Goal: Task Accomplishment & Management: Manage account settings

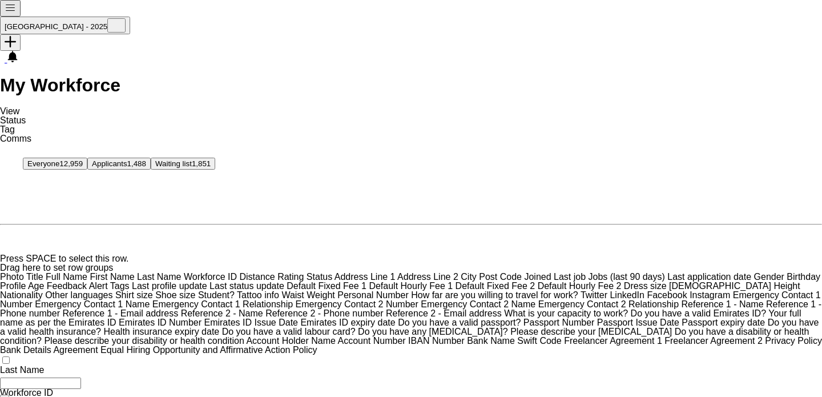
type input "*****"
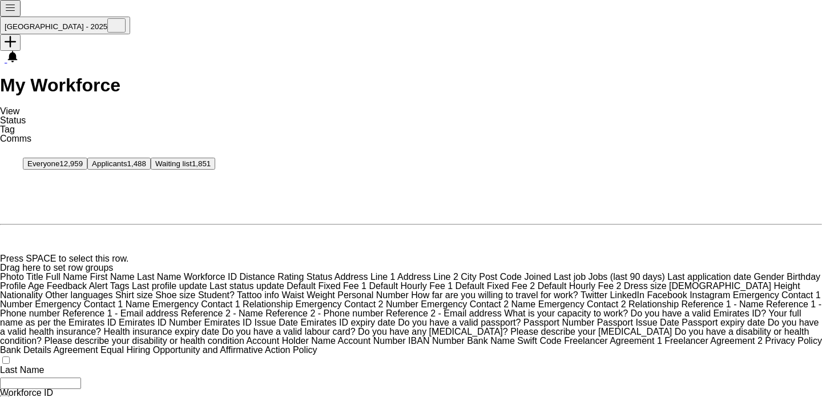
scroll to position [237, 0]
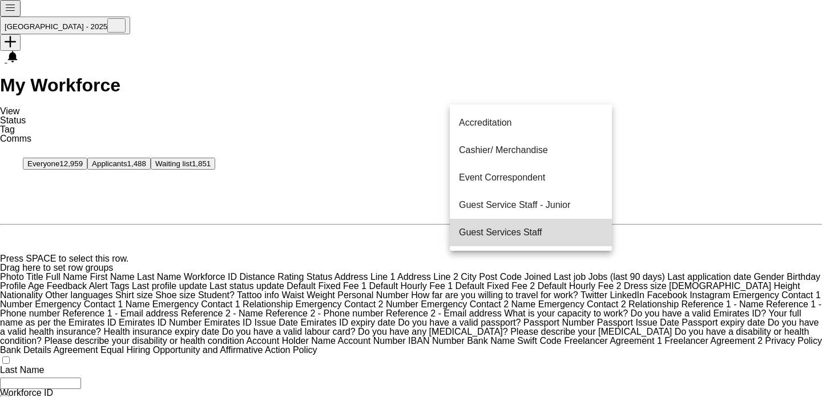
click at [554, 221] on mat-option "Guest Services Staff" at bounding box center [531, 232] width 162 height 27
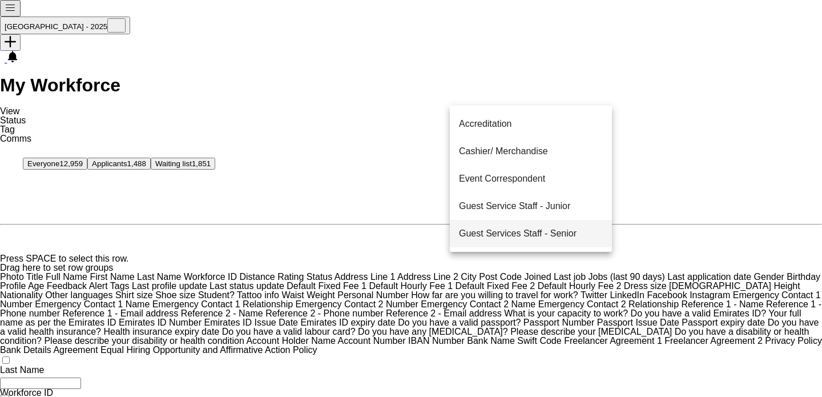
click at [559, 229] on span "Guest Services Staff - Senior" at bounding box center [518, 233] width 118 height 9
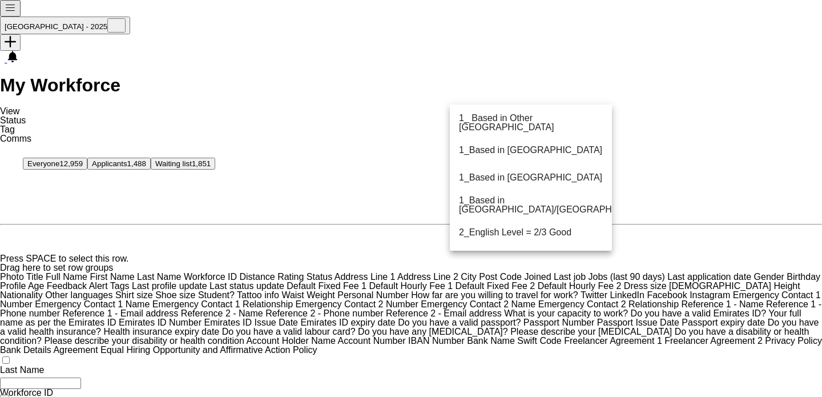
click at [538, 196] on mat-option "1_Based in [GEOGRAPHIC_DATA]/[GEOGRAPHIC_DATA]/Ajman" at bounding box center [531, 204] width 162 height 27
click at [550, 231] on span "2_English Level = 3/3 Excellent" at bounding box center [522, 233] width 127 height 9
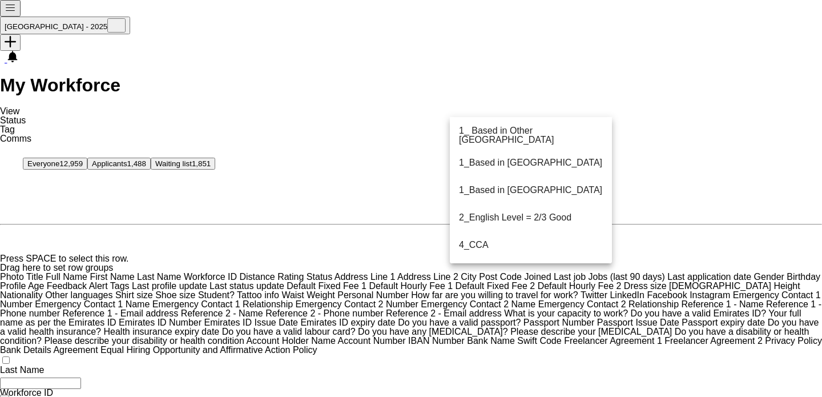
drag, startPoint x: 559, startPoint y: 293, endPoint x: 584, endPoint y: 194, distance: 101.9
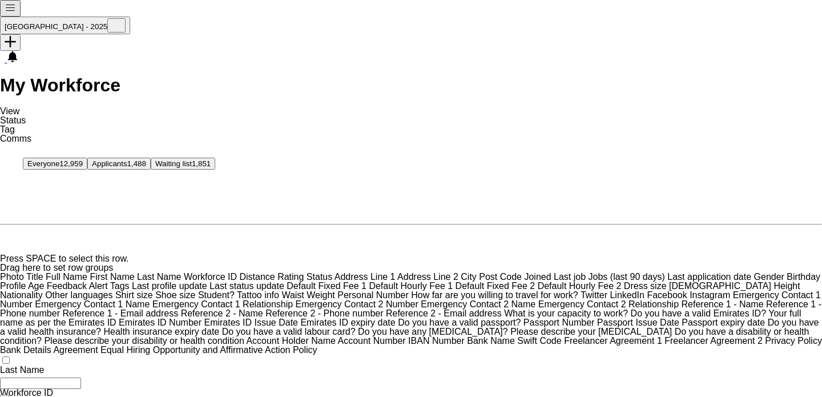
click at [26, 115] on span "Status" at bounding box center [13, 120] width 26 height 10
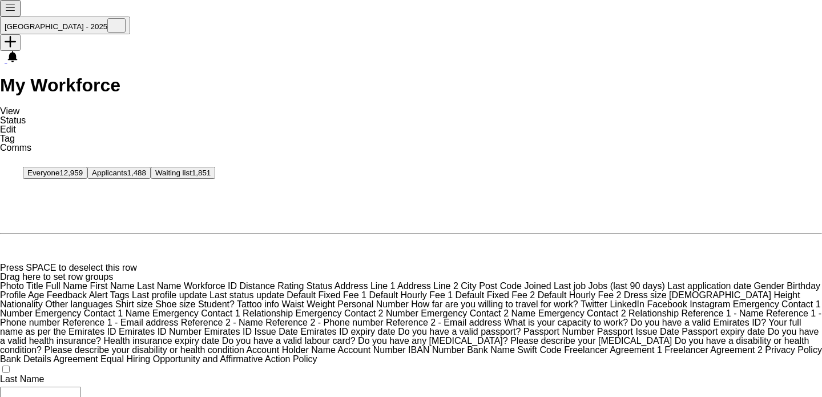
click at [16, 124] on link "Edit" at bounding box center [8, 129] width 16 height 10
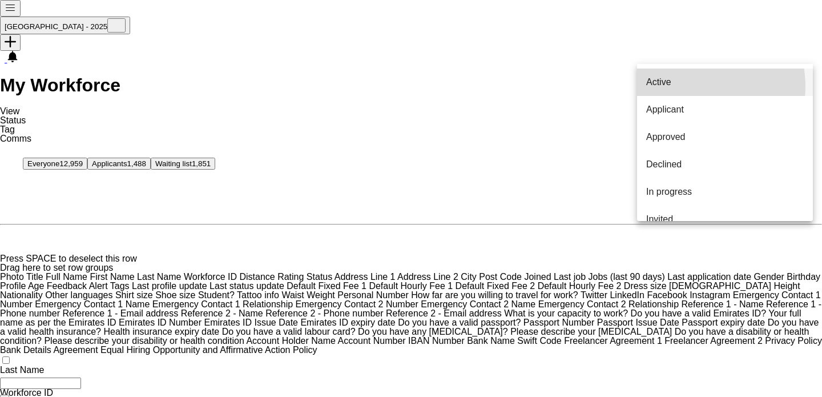
click at [671, 86] on span "Active" at bounding box center [658, 82] width 25 height 9
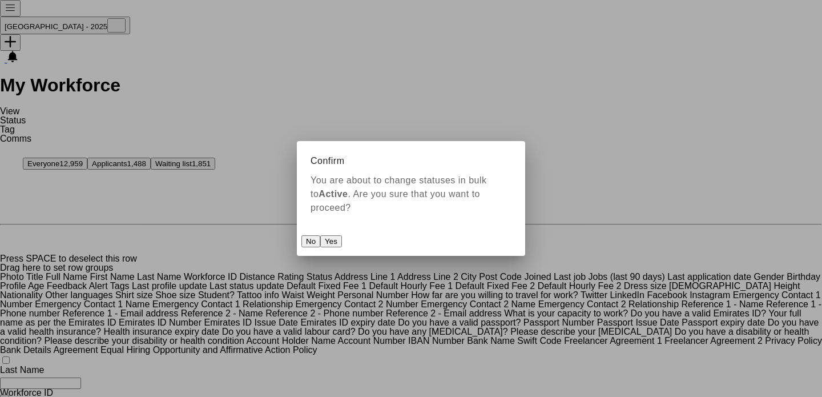
click at [501, 226] on mat-dialog-actions "No Yes" at bounding box center [411, 241] width 228 height 30
click at [342, 235] on button "Yes" at bounding box center [331, 241] width 22 height 12
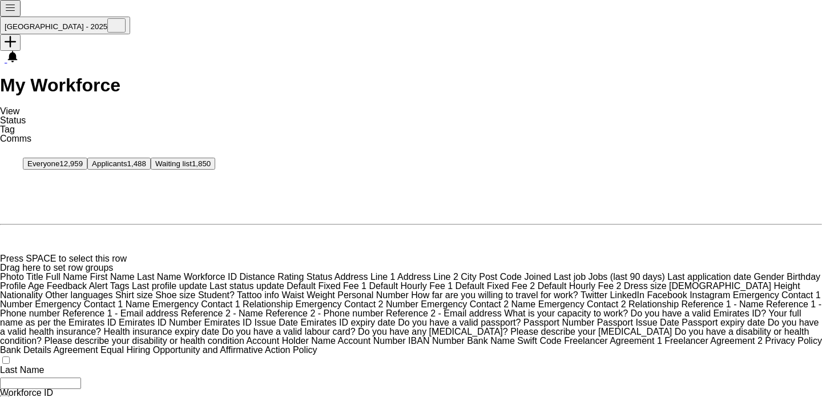
scroll to position [0, 0]
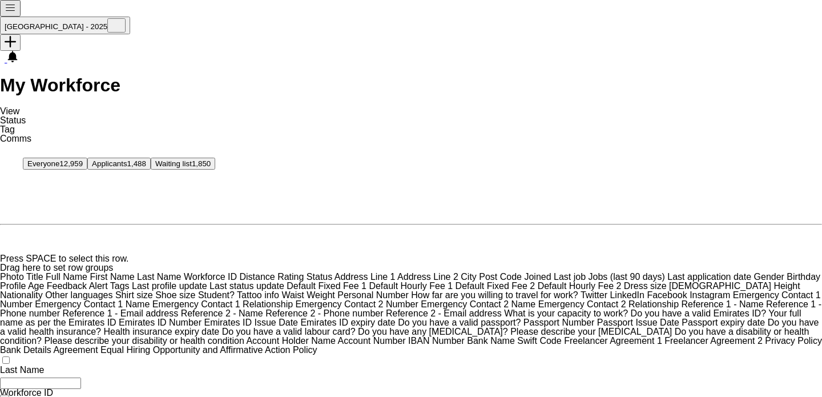
paste input "*******"
type input "*******"
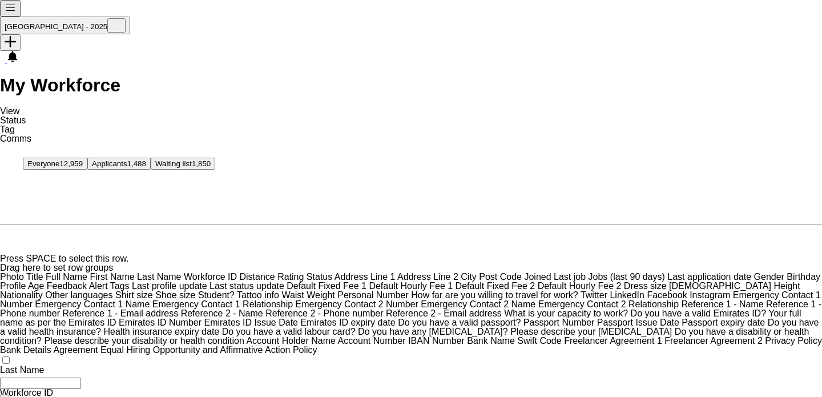
scroll to position [245, 0]
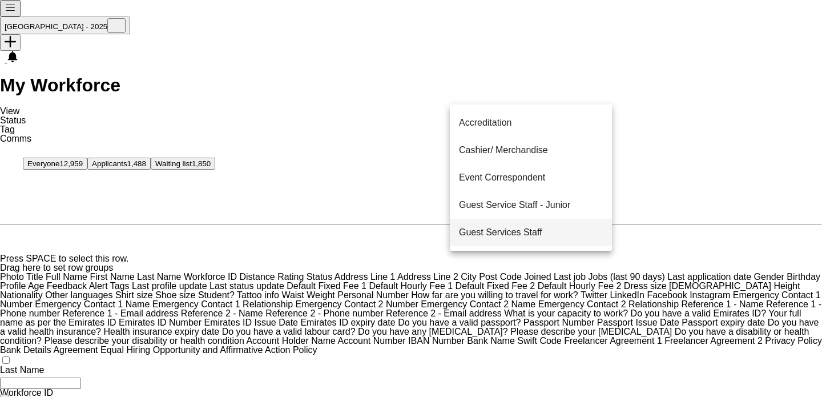
click at [542, 228] on span "Guest Services Staff" at bounding box center [500, 232] width 83 height 9
drag, startPoint x: 519, startPoint y: 280, endPoint x: 568, endPoint y: 217, distance: 80.0
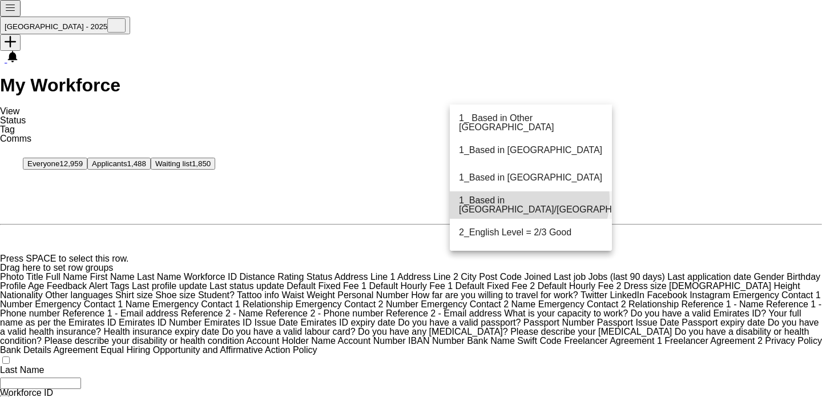
click at [528, 199] on mat-option "1_Based in [GEOGRAPHIC_DATA]/[GEOGRAPHIC_DATA]/Ajman" at bounding box center [531, 204] width 162 height 27
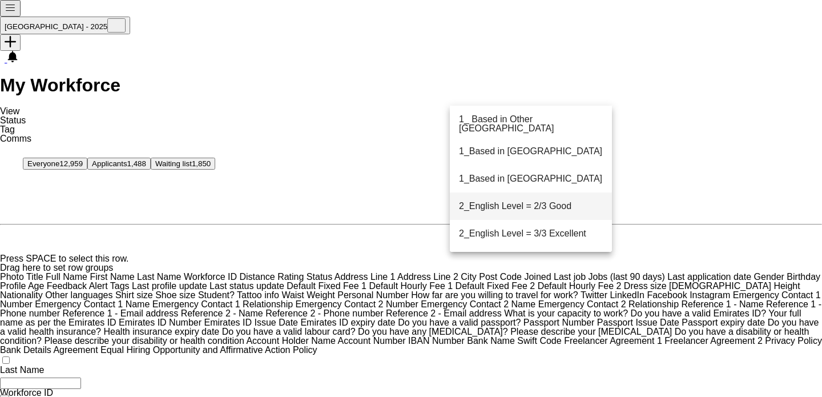
click at [533, 209] on span "2_English Level = 2/3 Good" at bounding box center [515, 205] width 112 height 9
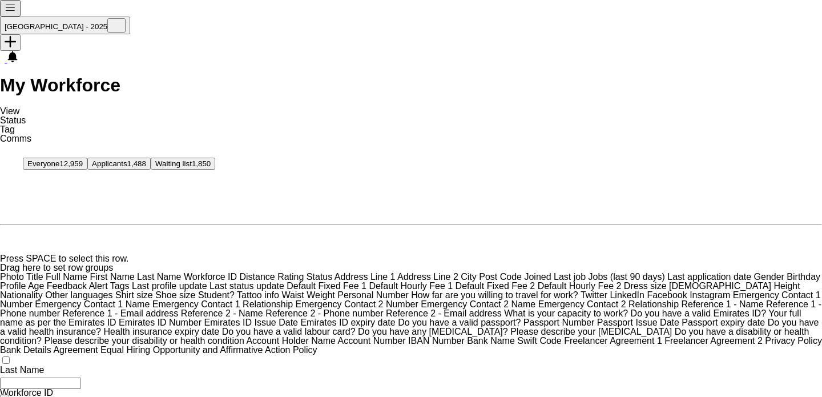
click at [26, 115] on span "Status" at bounding box center [13, 120] width 26 height 10
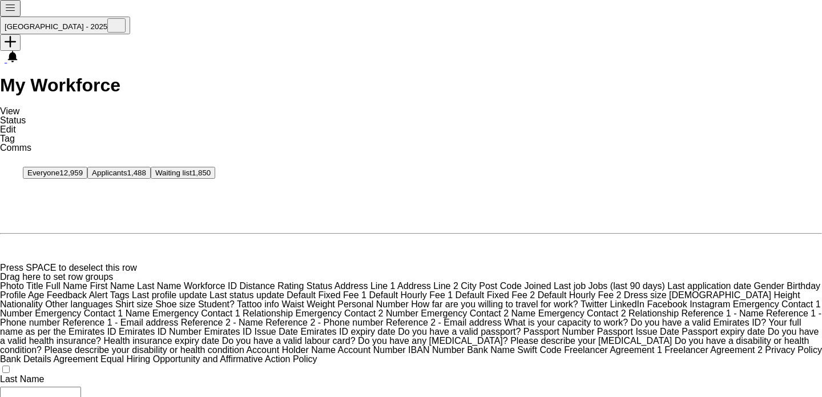
click at [16, 124] on link "Edit" at bounding box center [8, 129] width 16 height 10
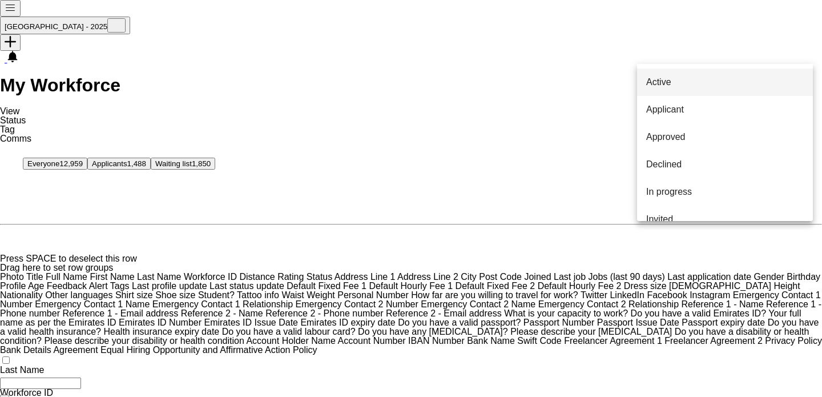
click at [696, 74] on mat-option "Active" at bounding box center [725, 81] width 176 height 27
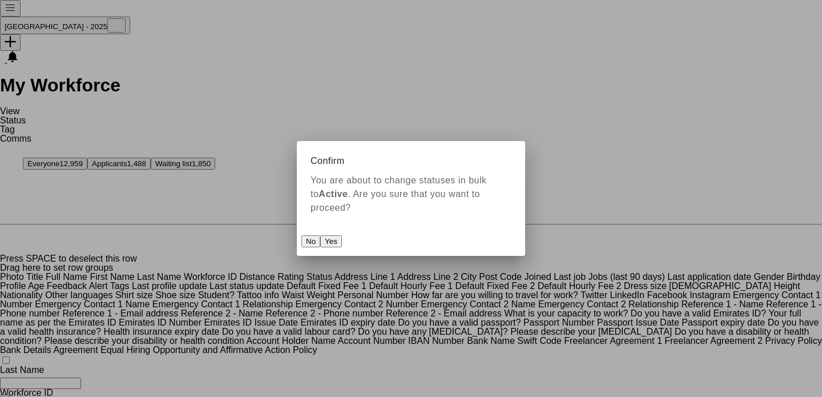
click at [342, 239] on button "Yes" at bounding box center [331, 241] width 22 height 12
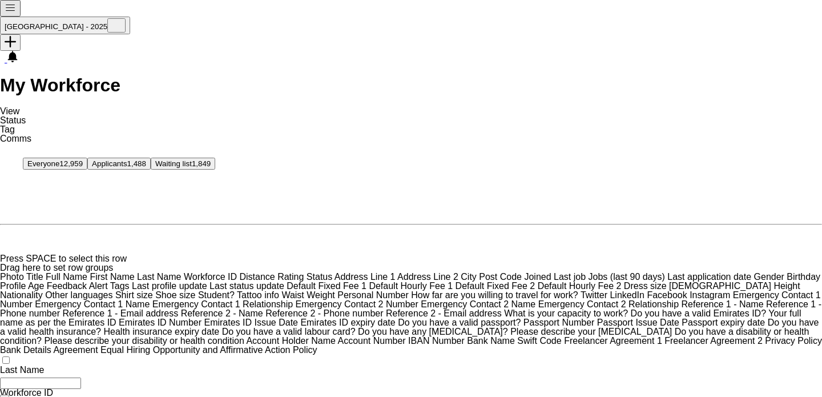
paste input "*******"
type input "*******"
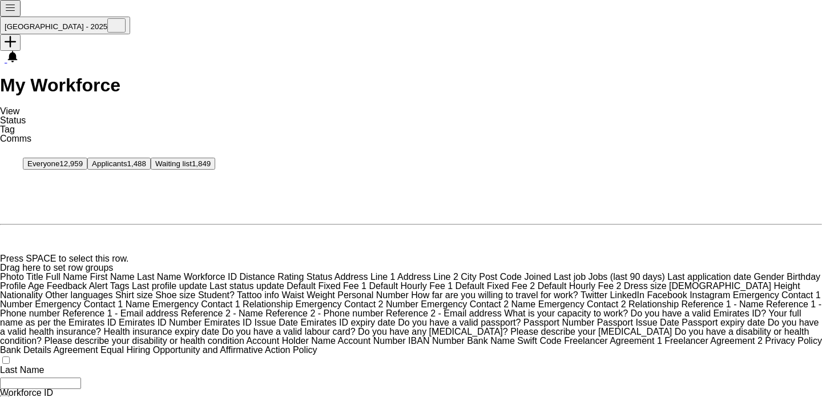
scroll to position [459, 0]
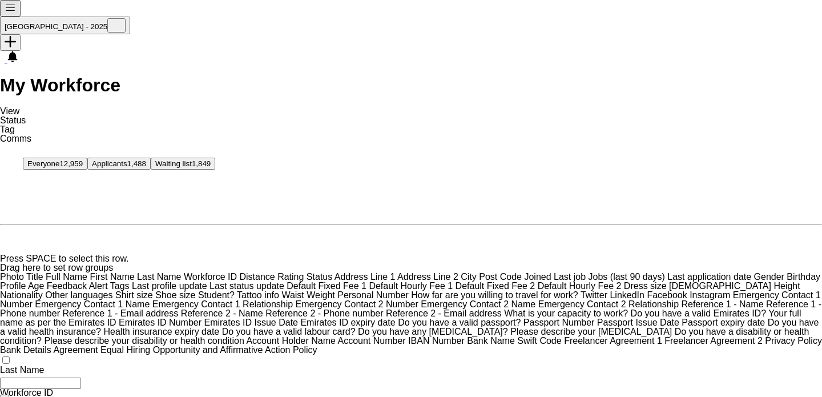
paste input "*******"
type input "*******"
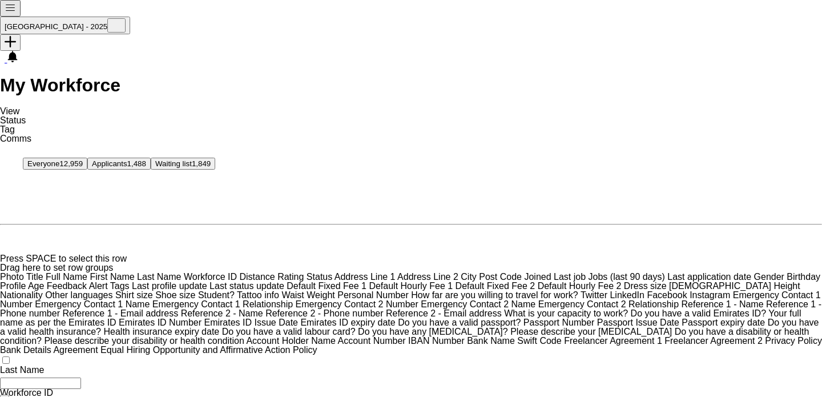
scroll to position [0, 0]
drag, startPoint x: 800, startPoint y: 264, endPoint x: 744, endPoint y: 255, distance: 56.7
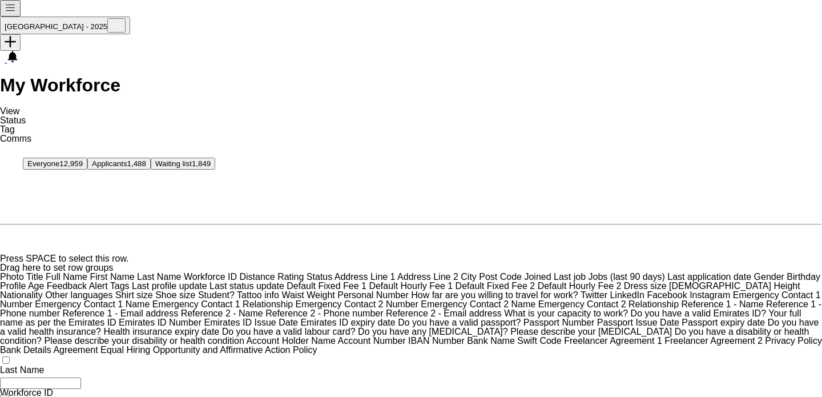
scroll to position [527, 0]
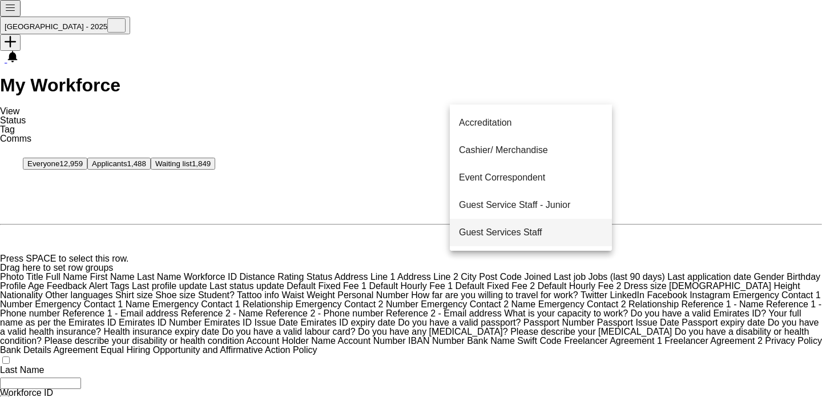
click at [527, 228] on span "Guest Services Staff" at bounding box center [500, 232] width 83 height 9
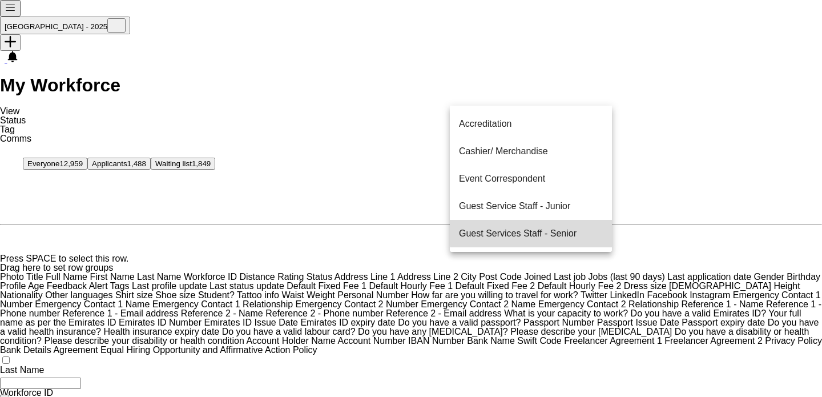
click at [532, 232] on span "Guest Services Staff - Senior" at bounding box center [518, 233] width 118 height 9
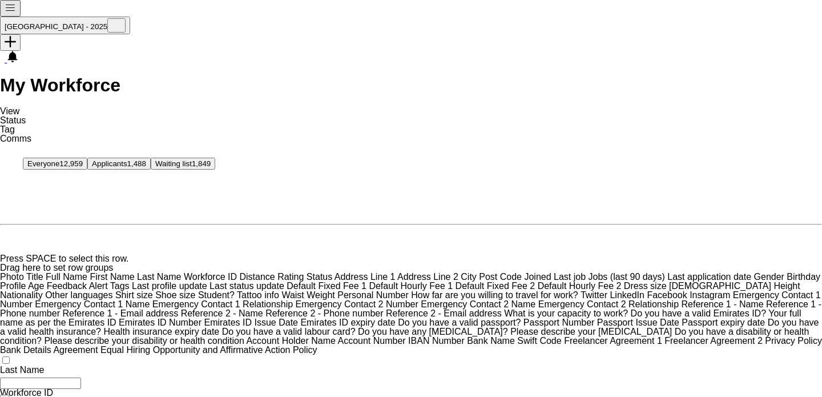
drag, startPoint x: 517, startPoint y: 108, endPoint x: 518, endPoint y: 98, distance: 10.9
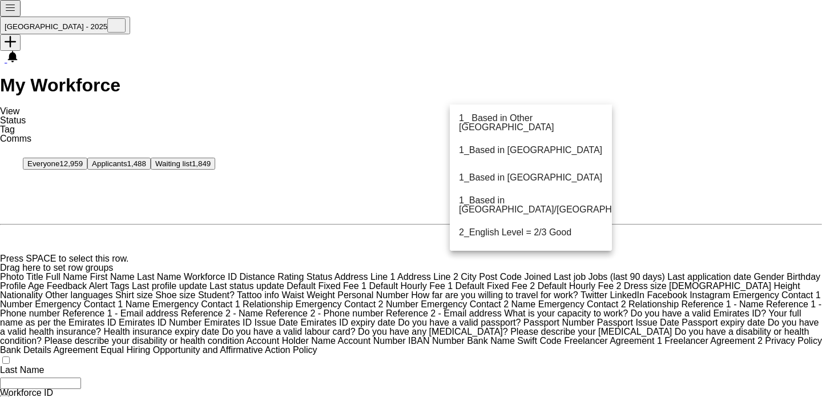
click at [543, 202] on span "1_Based in [GEOGRAPHIC_DATA]/[GEOGRAPHIC_DATA]/Ajman" at bounding box center [569, 205] width 221 height 18
click at [546, 216] on mat-option "2_English Level = 2/3 Good" at bounding box center [531, 205] width 162 height 27
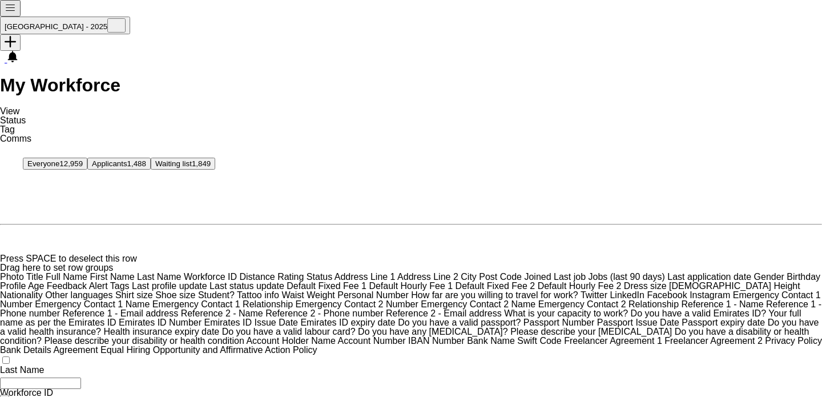
click at [31, 106] on app-page-menu "View Views Default view New view Update view Delete view Edit name Customise vi…" at bounding box center [15, 124] width 31 height 37
click at [26, 115] on link "Status" at bounding box center [13, 120] width 26 height 10
click at [26, 115] on span "Status" at bounding box center [13, 120] width 26 height 10
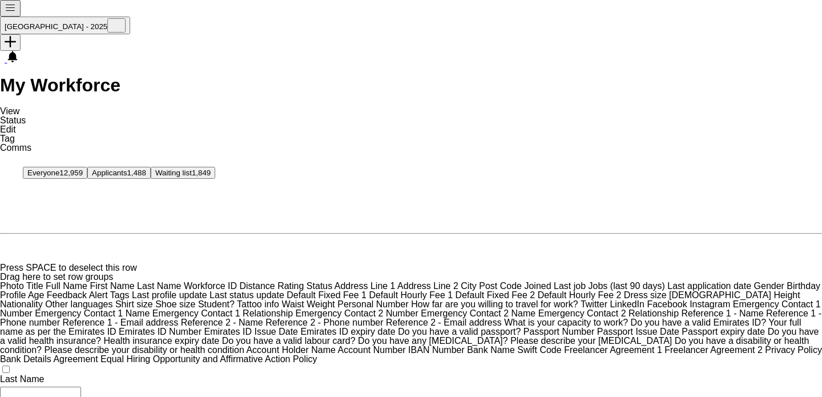
click at [16, 124] on link "Edit" at bounding box center [8, 129] width 16 height 10
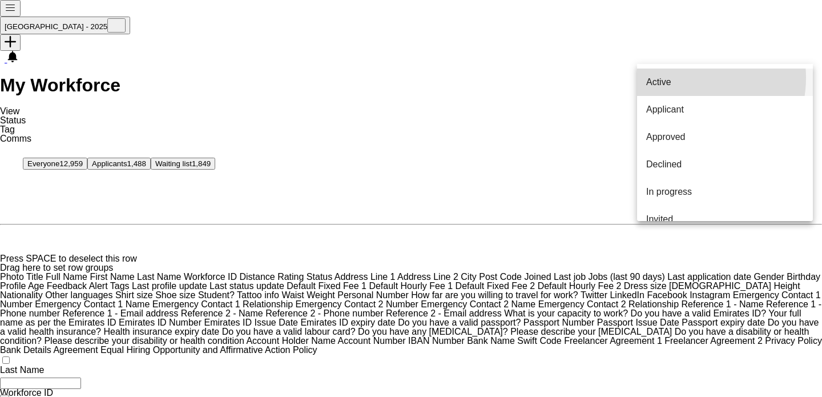
click at [671, 79] on span "Active" at bounding box center [658, 82] width 25 height 9
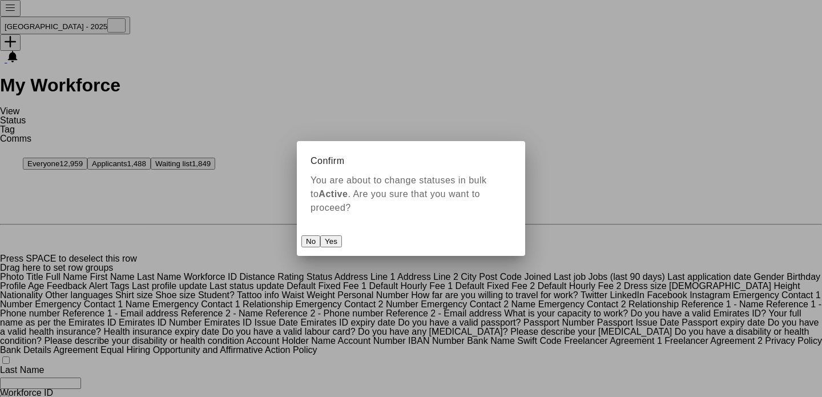
click at [342, 236] on button "Yes" at bounding box center [331, 241] width 22 height 12
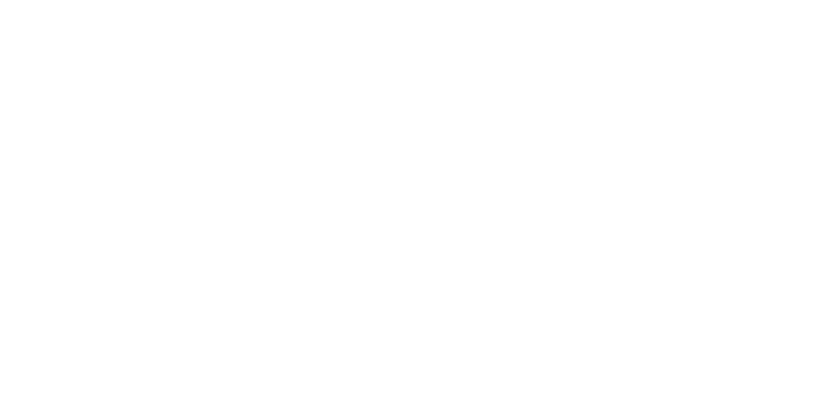
drag, startPoint x: 47, startPoint y: 150, endPoint x: 494, endPoint y: 160, distance: 447.0
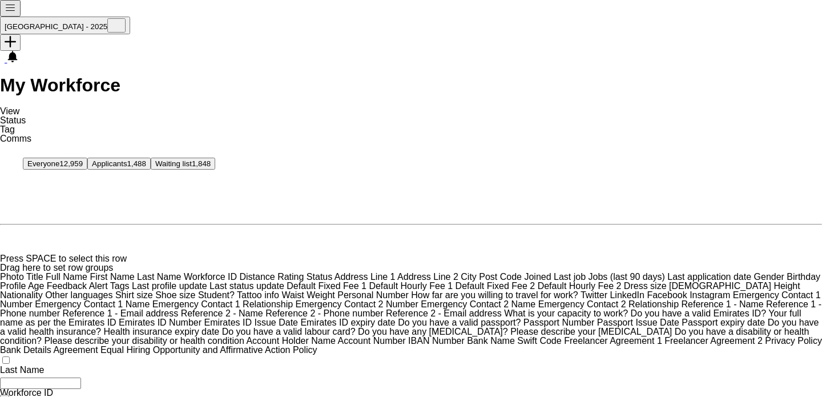
paste input "*******"
type input "*******"
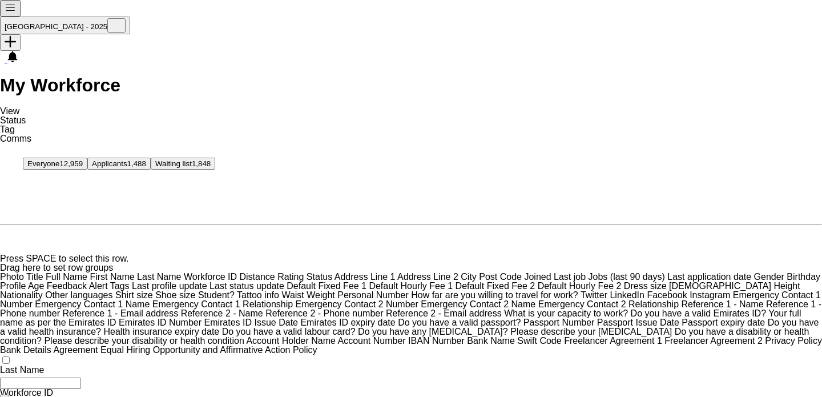
scroll to position [262, 0]
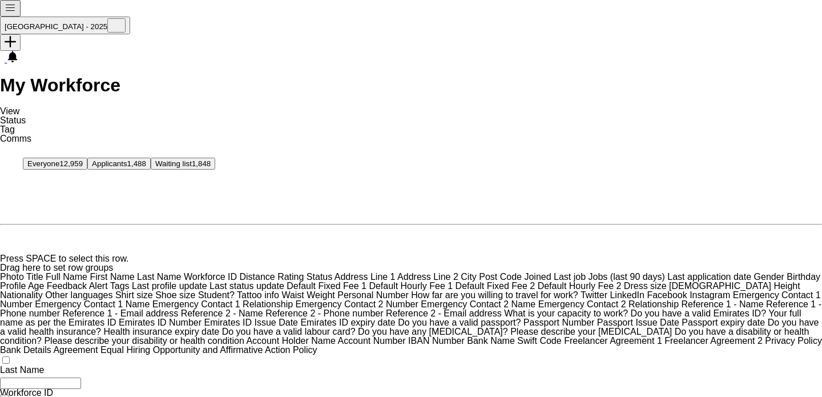
drag, startPoint x: 697, startPoint y: 67, endPoint x: 703, endPoint y: 70, distance: 6.4
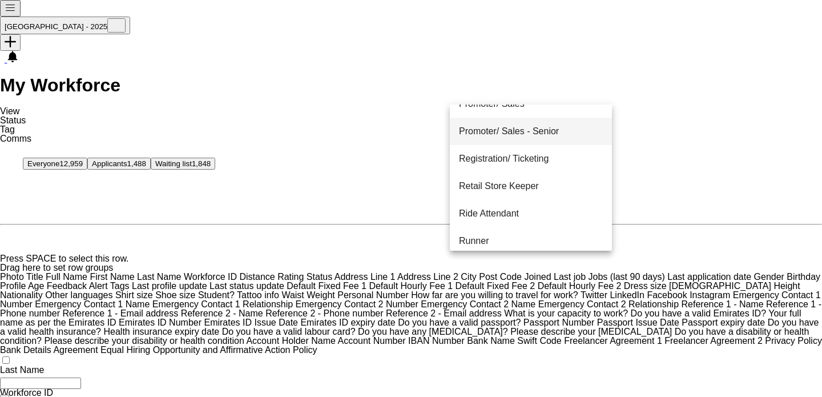
scroll to position [219, 0]
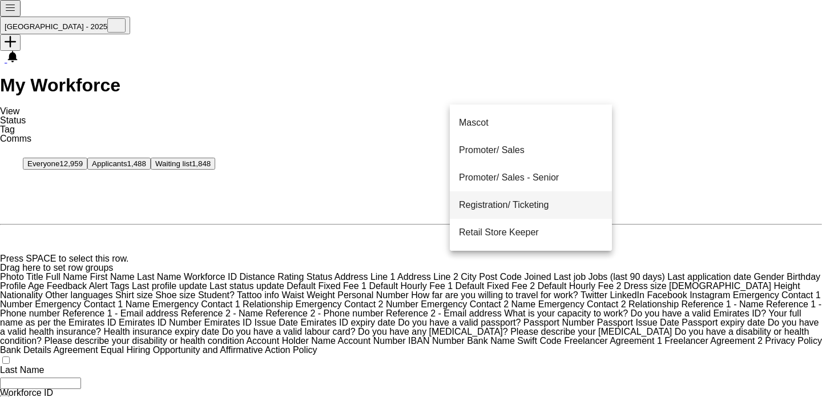
click at [543, 208] on span "Registration/ Ticketing" at bounding box center [504, 204] width 90 height 9
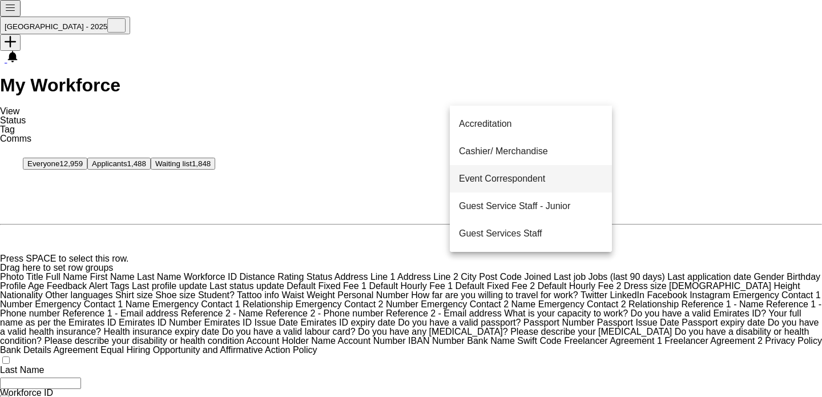
click at [535, 152] on span "Cashier/ Merchandise" at bounding box center [503, 151] width 89 height 9
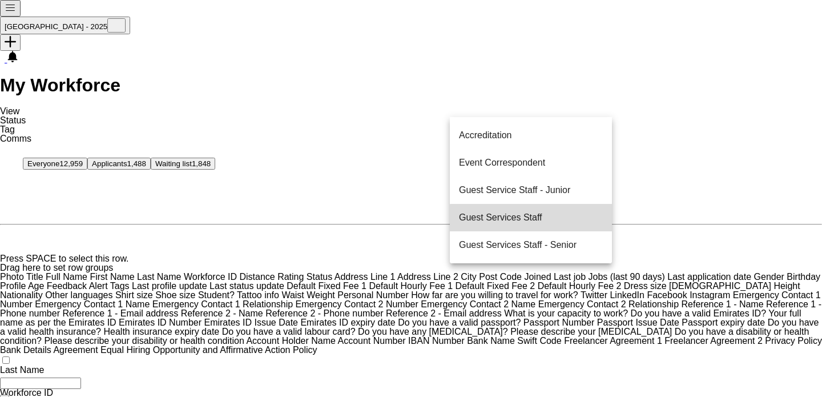
click at [558, 227] on mat-option "Guest Services Staff" at bounding box center [531, 217] width 162 height 27
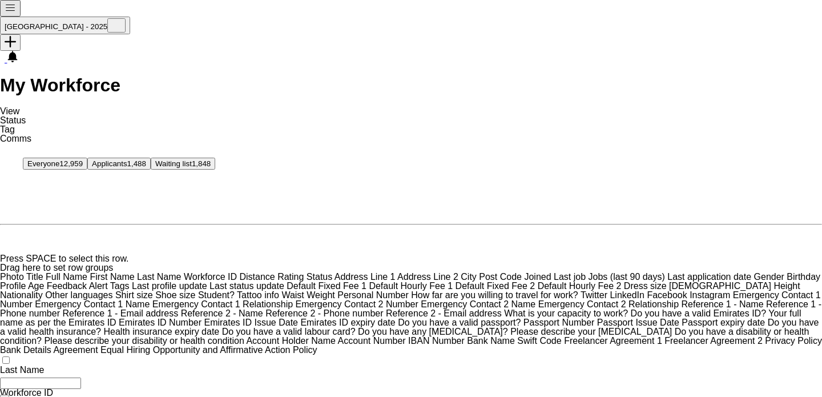
click at [26, 115] on span "Status" at bounding box center [13, 120] width 26 height 10
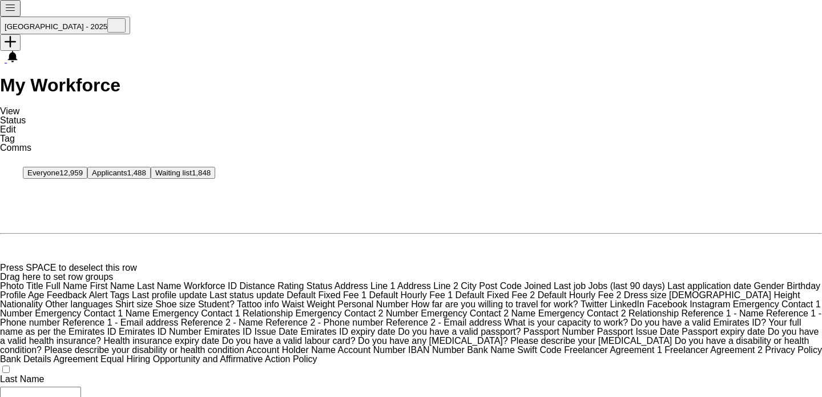
click at [16, 124] on link "Edit" at bounding box center [8, 129] width 16 height 10
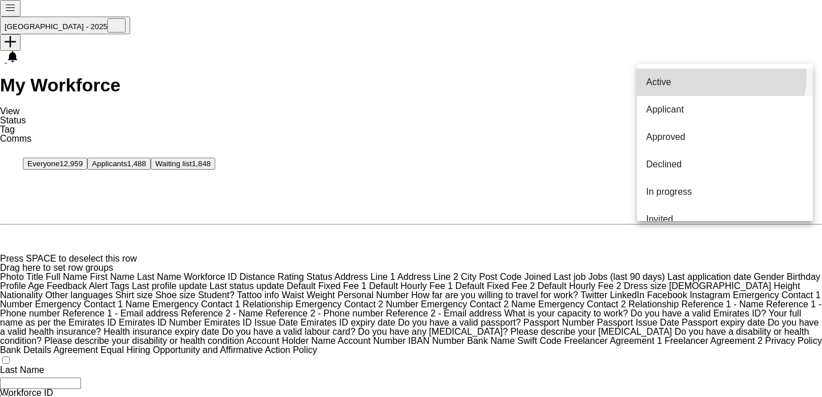
click at [673, 72] on mat-option "Active" at bounding box center [725, 81] width 176 height 27
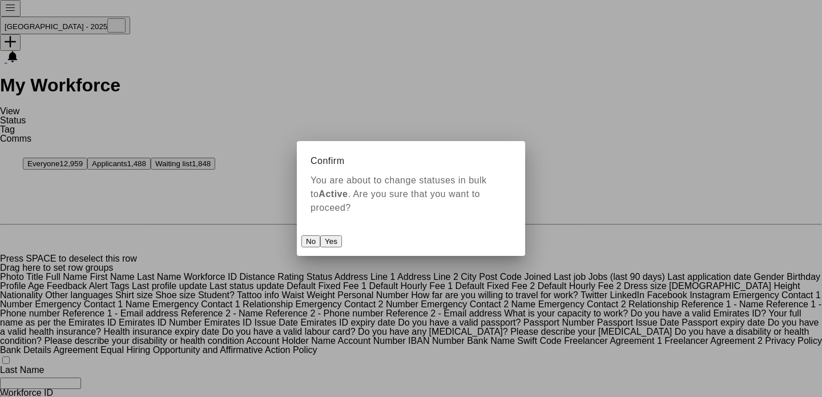
click at [342, 235] on button "Yes" at bounding box center [331, 241] width 22 height 12
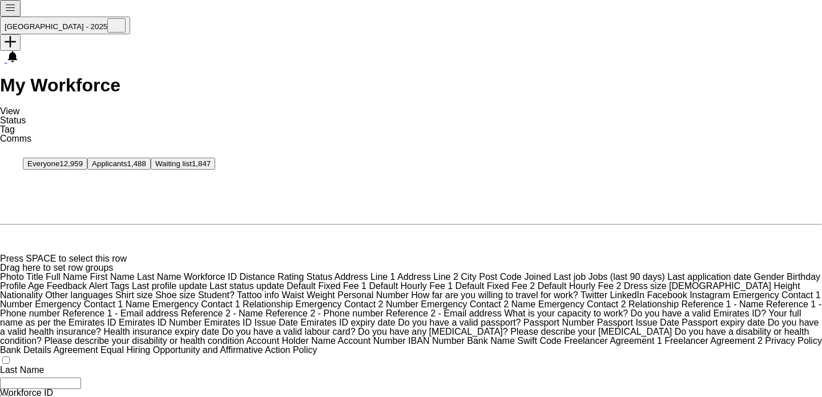
scroll to position [315, 0]
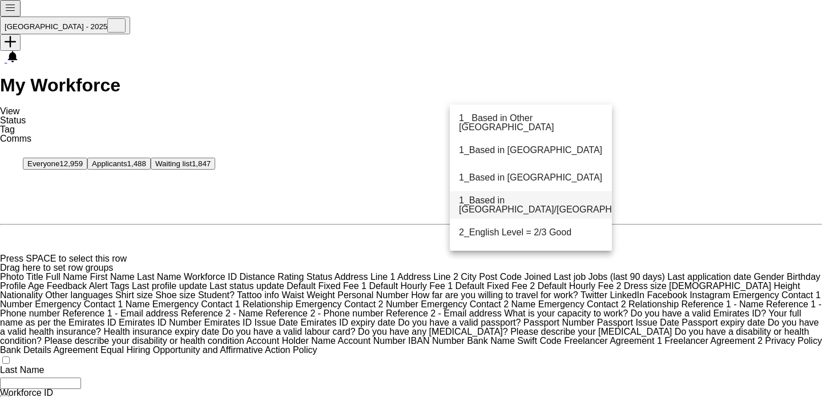
click at [547, 201] on span "1_Based in [GEOGRAPHIC_DATA]/[GEOGRAPHIC_DATA]/Ajman" at bounding box center [569, 205] width 221 height 18
click at [555, 209] on span "2_English Level = 2/3 Good" at bounding box center [515, 205] width 112 height 9
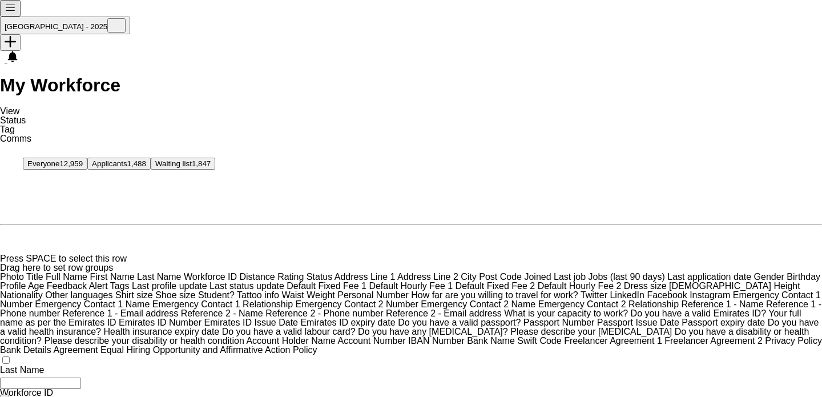
drag, startPoint x: 603, startPoint y: 151, endPoint x: 603, endPoint y: 141, distance: 9.7
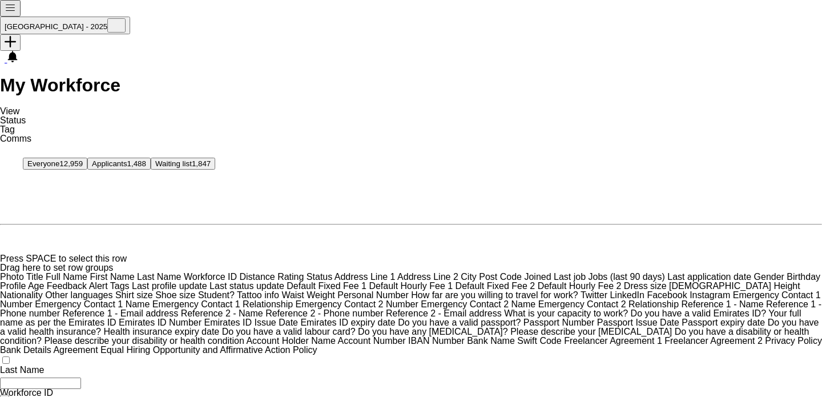
drag, startPoint x: 670, startPoint y: 134, endPoint x: 663, endPoint y: 211, distance: 77.3
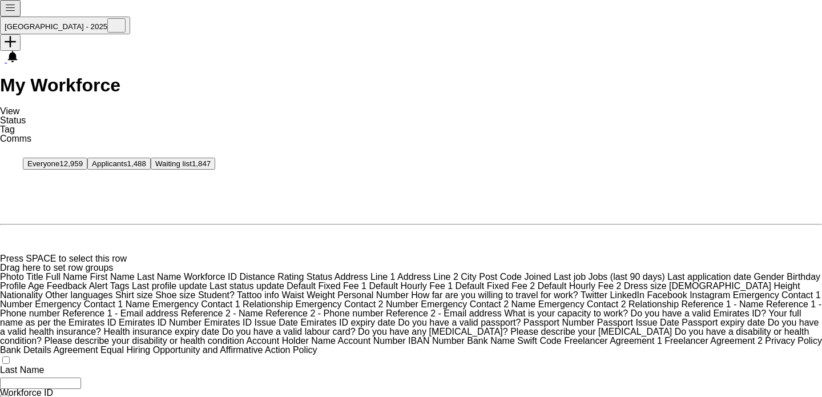
drag, startPoint x: 648, startPoint y: 15, endPoint x: 67, endPoint y: 322, distance: 657.4
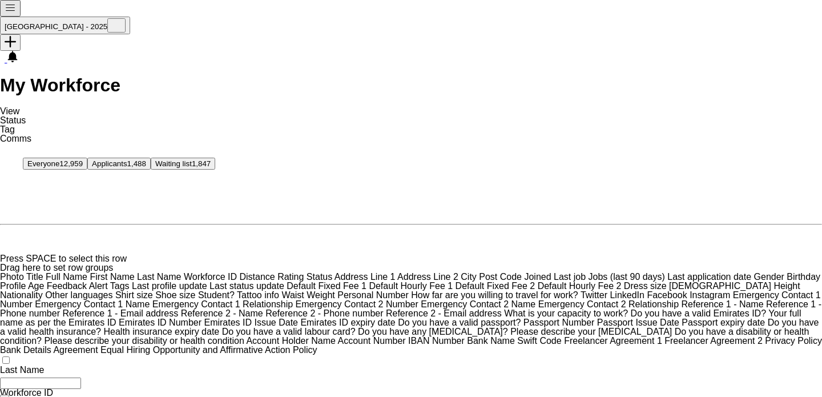
paste input "*******"
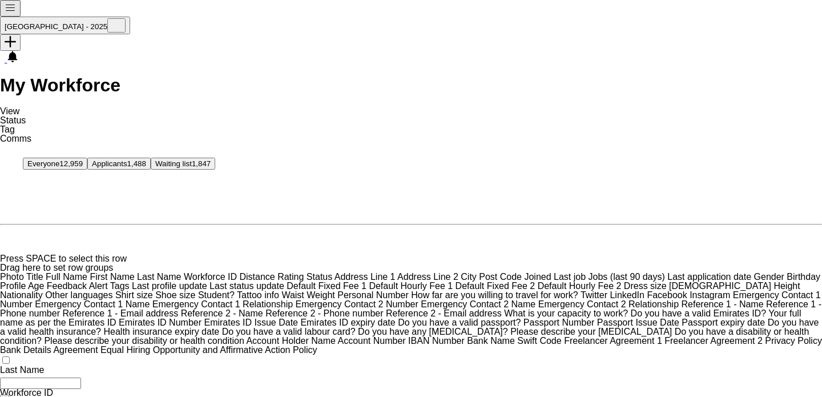
drag, startPoint x: 686, startPoint y: 58, endPoint x: 713, endPoint y: 61, distance: 27.6
copy span "589694455"
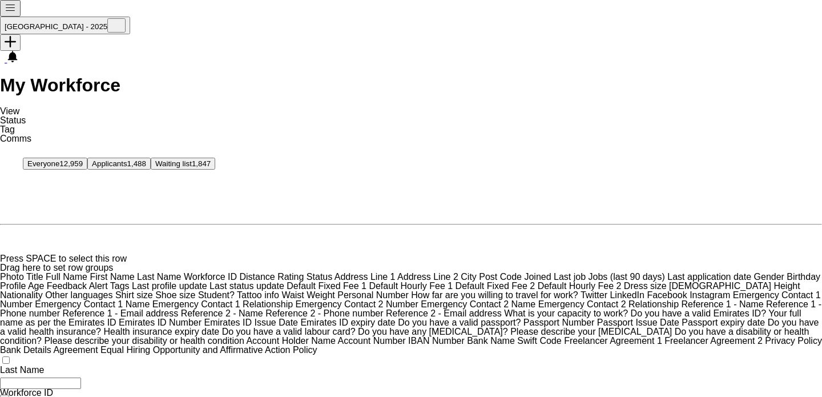
paste input "Emirates ID Number Filter Input"
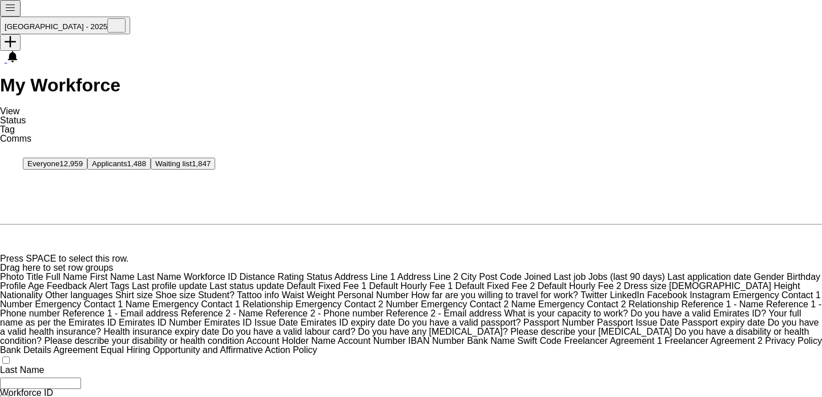
type input "*******"
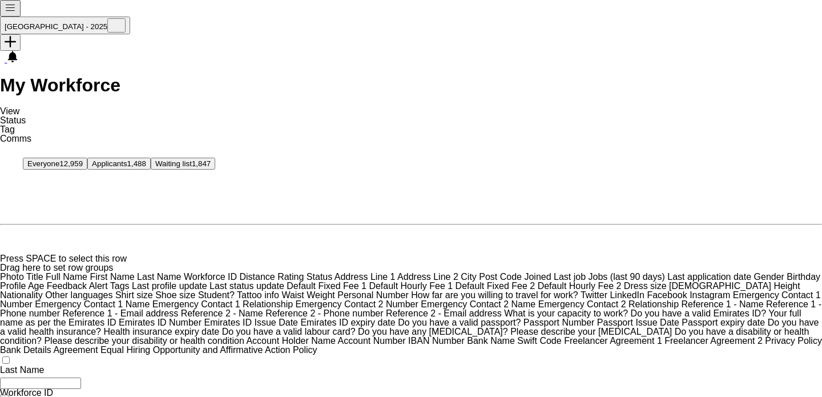
type textarea "**********"
drag, startPoint x: 57, startPoint y: 181, endPoint x: 567, endPoint y: 209, distance: 511.0
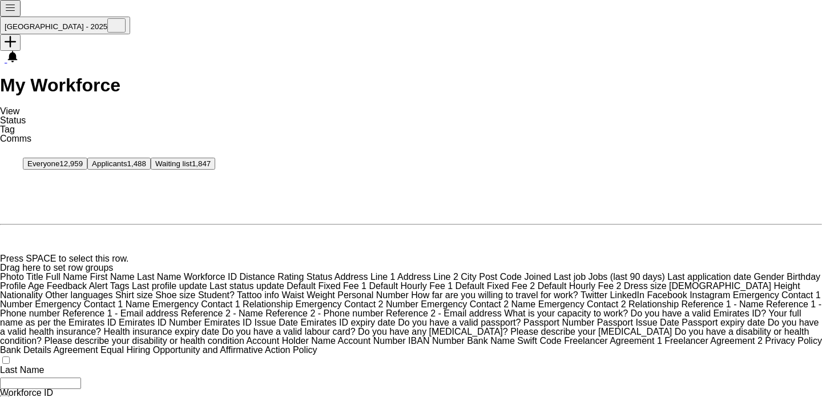
type textarea "**********"
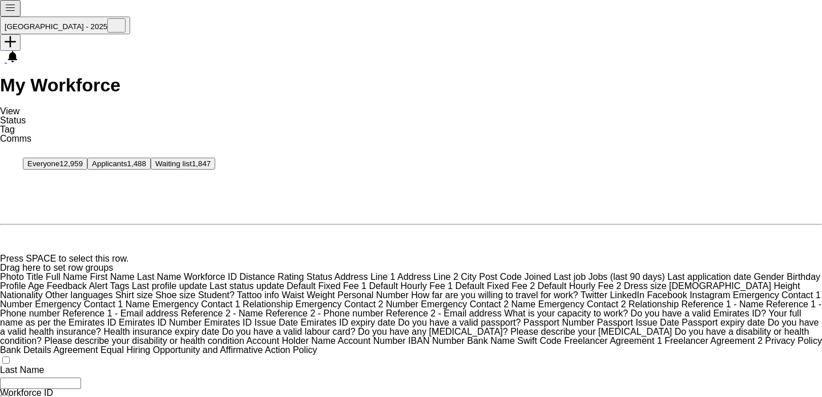
click at [53, 75] on span "My Workforce" at bounding box center [60, 85] width 120 height 21
click at [26, 115] on span "Status" at bounding box center [13, 120] width 26 height 10
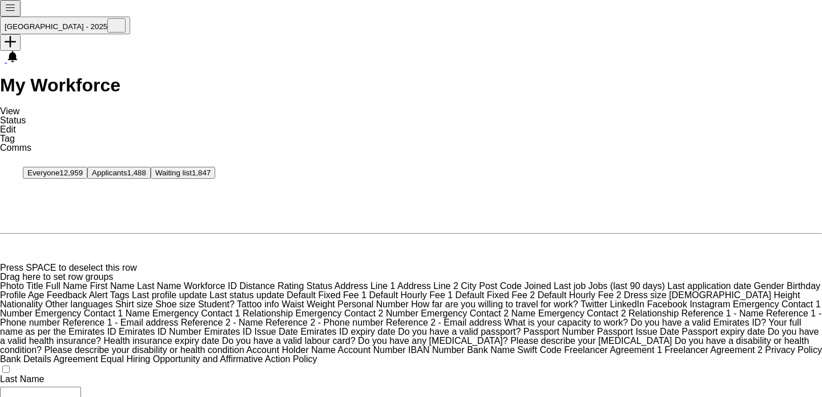
click at [16, 124] on span "Edit" at bounding box center [8, 129] width 16 height 10
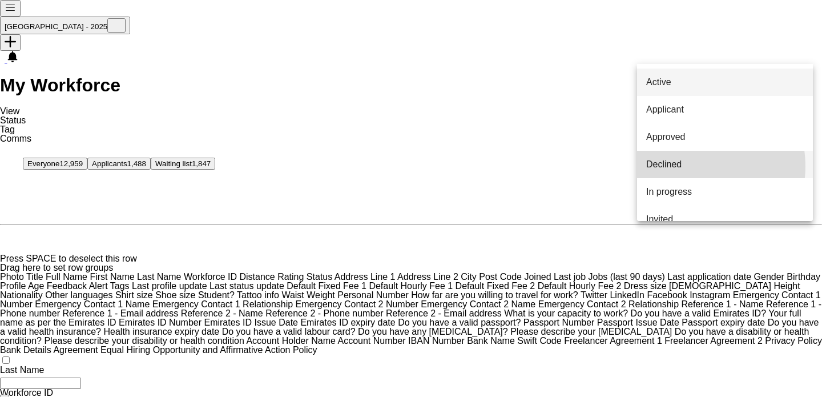
click at [681, 169] on span "Declined" at bounding box center [663, 164] width 35 height 9
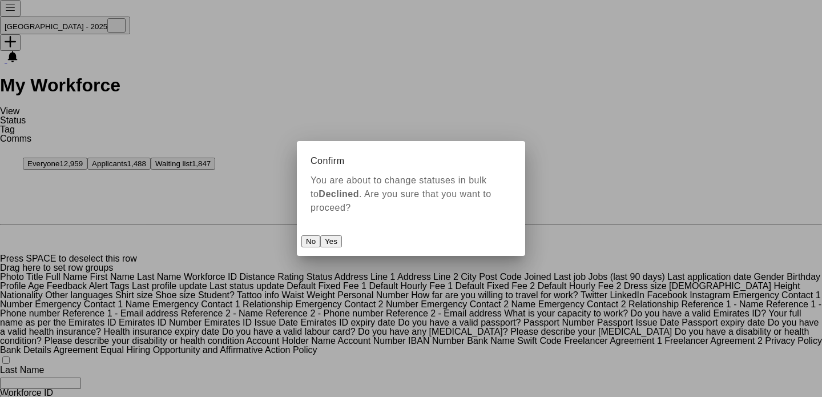
click at [342, 235] on button "Yes" at bounding box center [331, 241] width 22 height 12
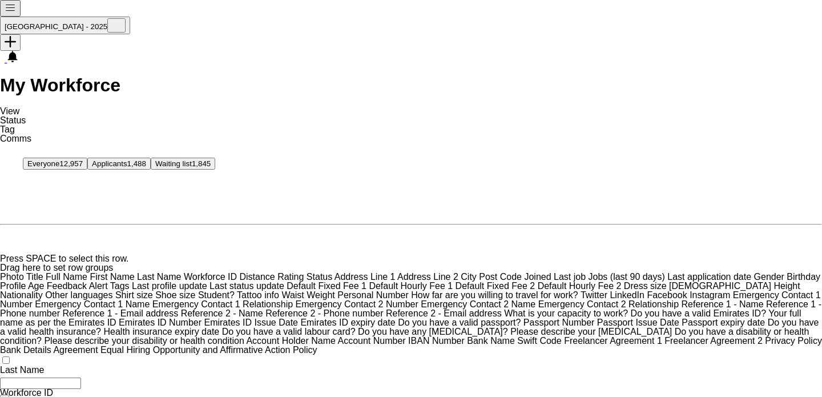
scroll to position [0, 385]
paste input "Emirates ID Number Filter Input"
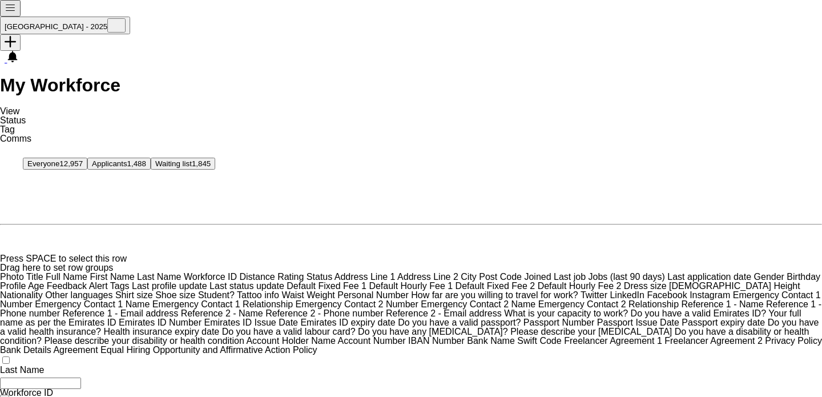
drag, startPoint x: 642, startPoint y: 9, endPoint x: 552, endPoint y: 27, distance: 91.4
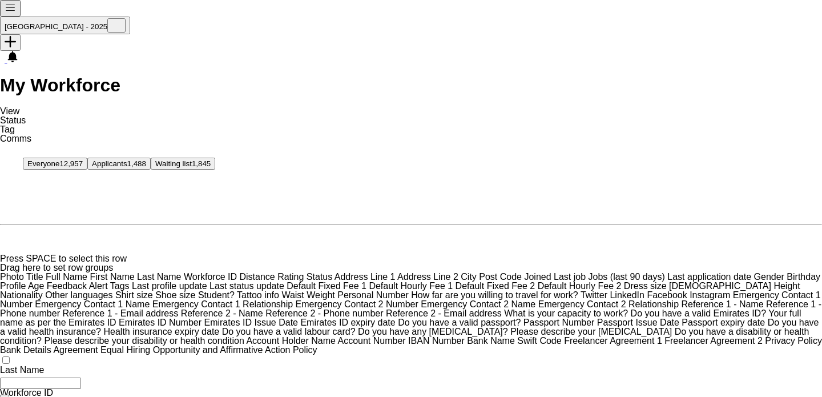
paste input "Emirates ID Number Filter Input"
type input "*******"
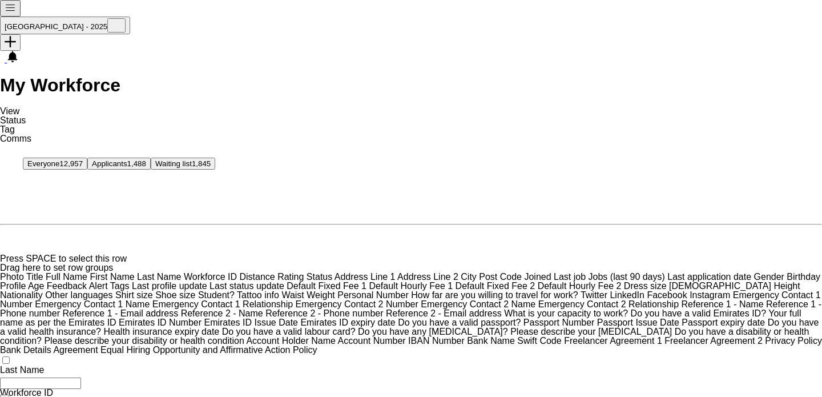
type input "******"
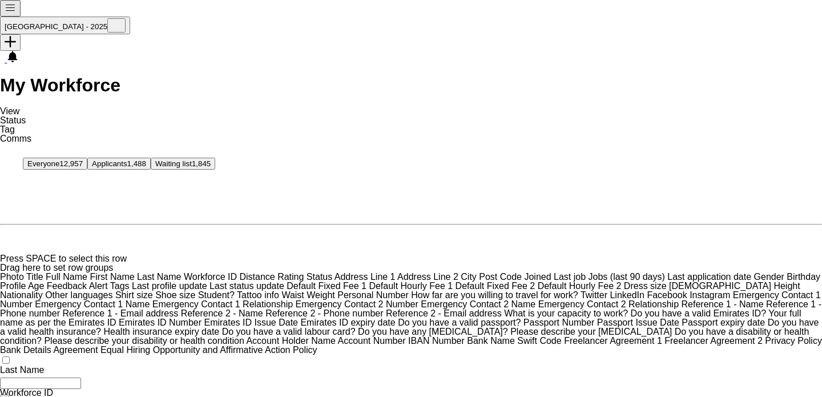
scroll to position [0, 385]
paste input "*******"
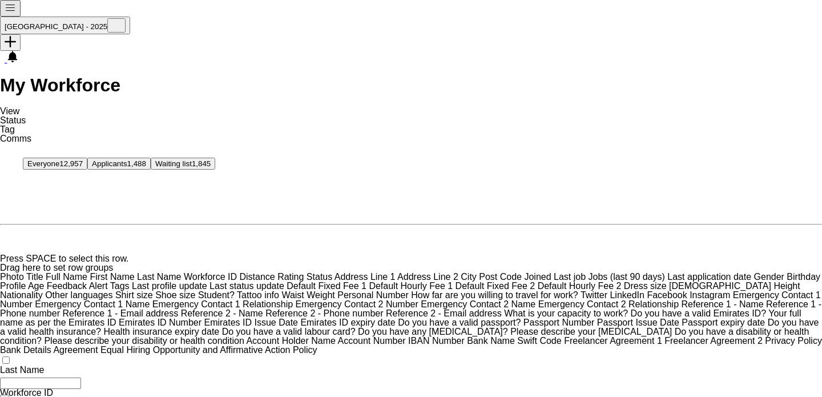
paste input "Emirates ID Number Filter Input"
type input "*******"
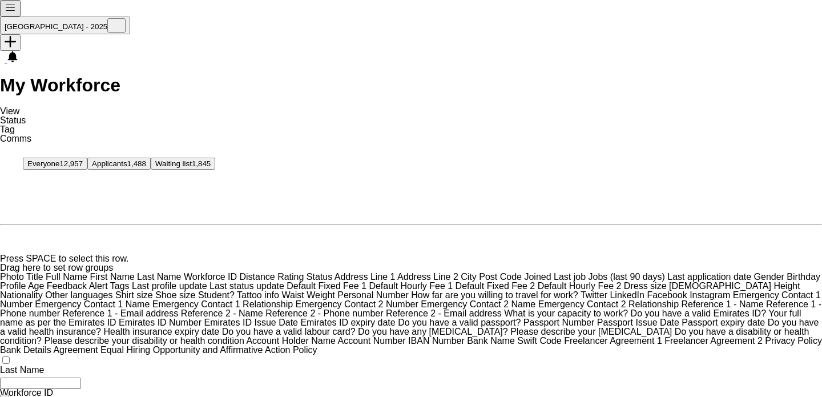
type input "*********"
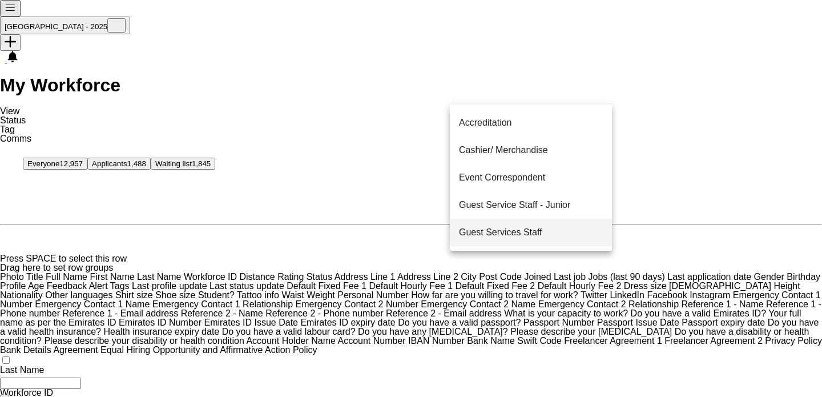
click at [541, 223] on mat-option "Guest Services Staff" at bounding box center [531, 232] width 162 height 27
click at [553, 238] on span "Guest Services Staff - Senior" at bounding box center [518, 233] width 118 height 9
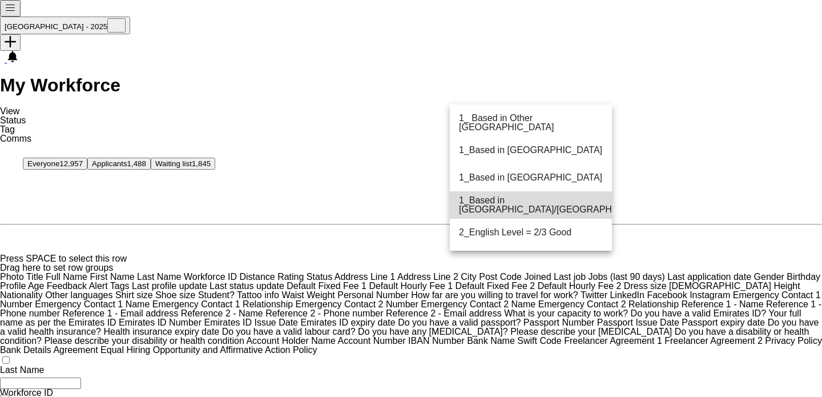
click at [565, 201] on span "1_Based in [GEOGRAPHIC_DATA]/[GEOGRAPHIC_DATA]/Ajman" at bounding box center [569, 205] width 221 height 18
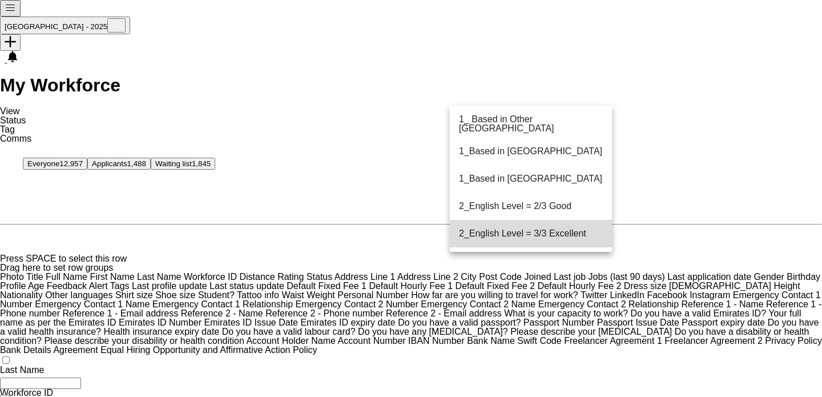
click at [588, 241] on mat-option "2_English Level = 3/3 Excellent" at bounding box center [531, 233] width 162 height 27
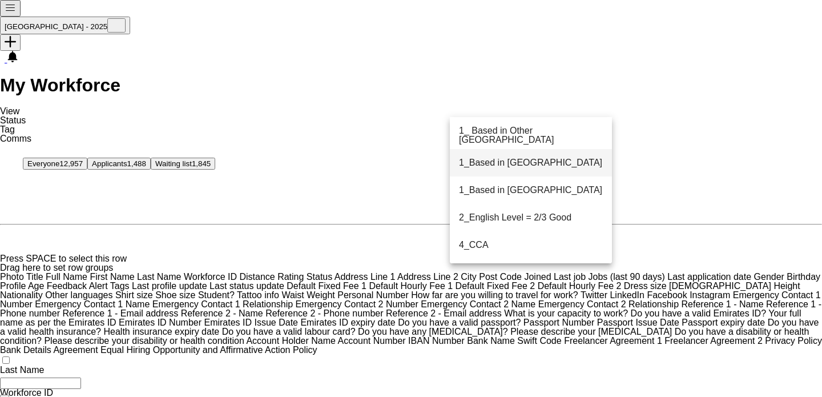
click at [594, 132] on mat-option "1_ Based in Other [GEOGRAPHIC_DATA]" at bounding box center [531, 135] width 162 height 27
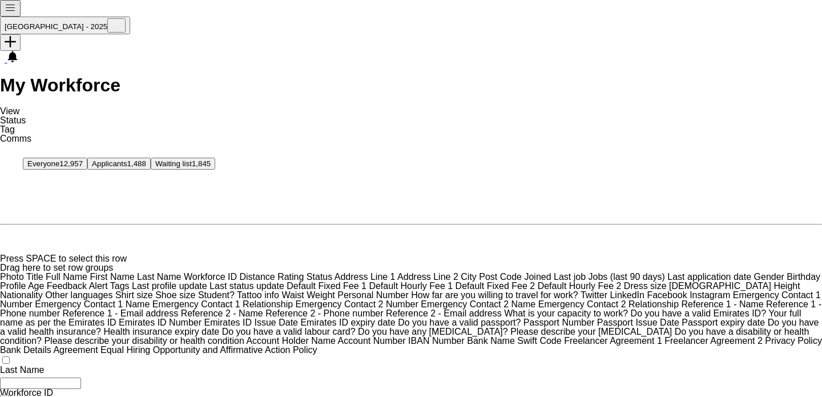
click at [26, 115] on link "Status" at bounding box center [13, 120] width 26 height 10
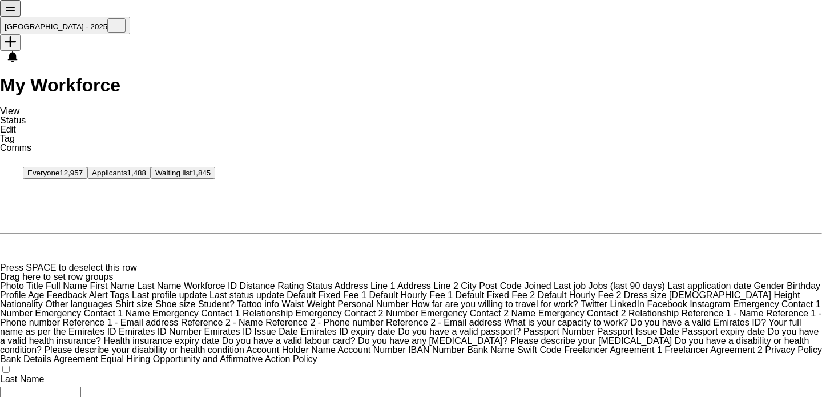
click at [16, 124] on link "Edit" at bounding box center [8, 129] width 16 height 10
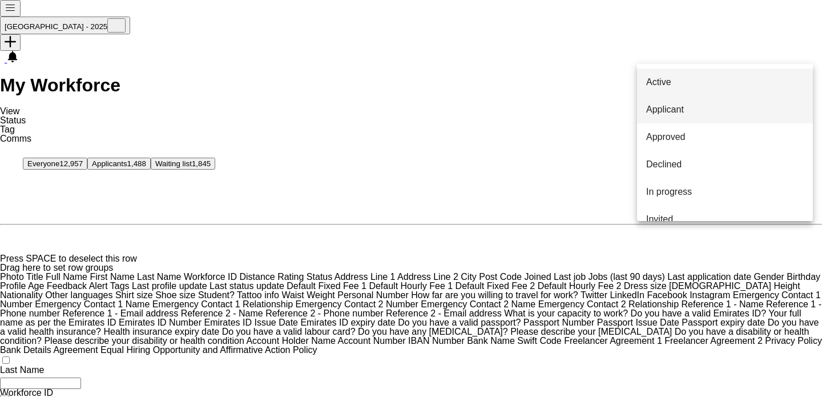
drag, startPoint x: 698, startPoint y: 88, endPoint x: 725, endPoint y: 99, distance: 28.9
click at [698, 88] on mat-option "Active" at bounding box center [725, 81] width 176 height 27
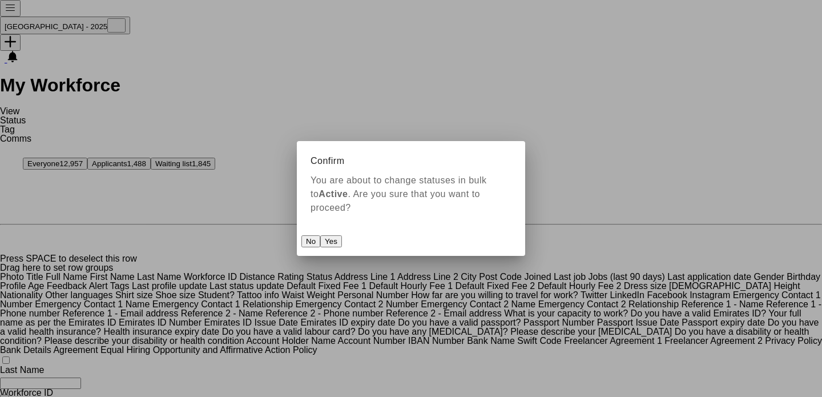
click at [342, 235] on button "Yes" at bounding box center [331, 241] width 22 height 12
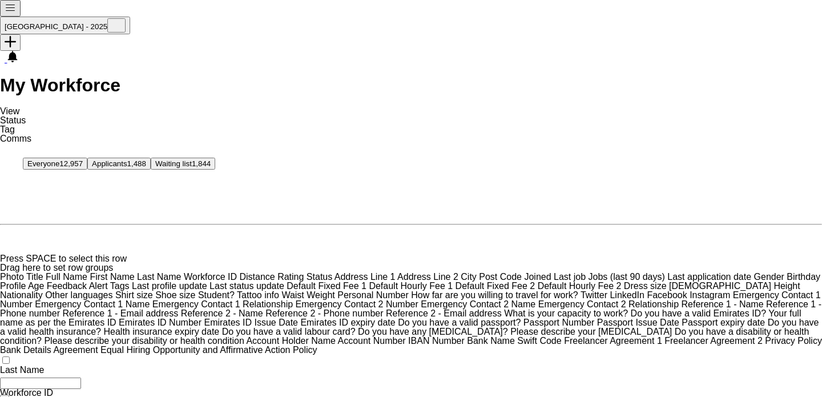
scroll to position [0, 385]
paste input "*******"
type input "*******"
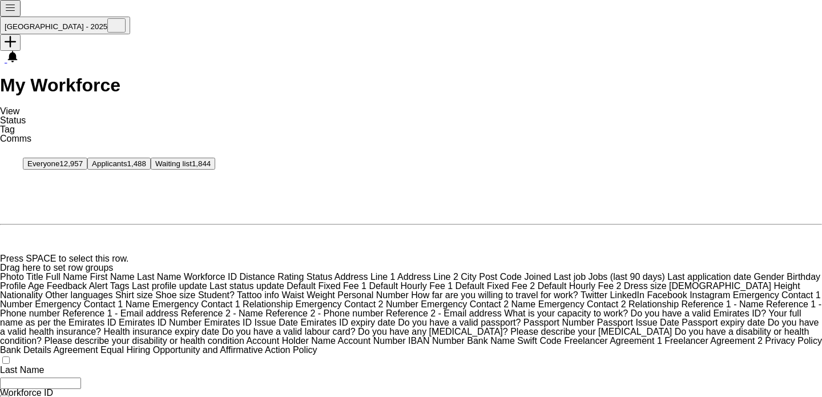
scroll to position [0, 0]
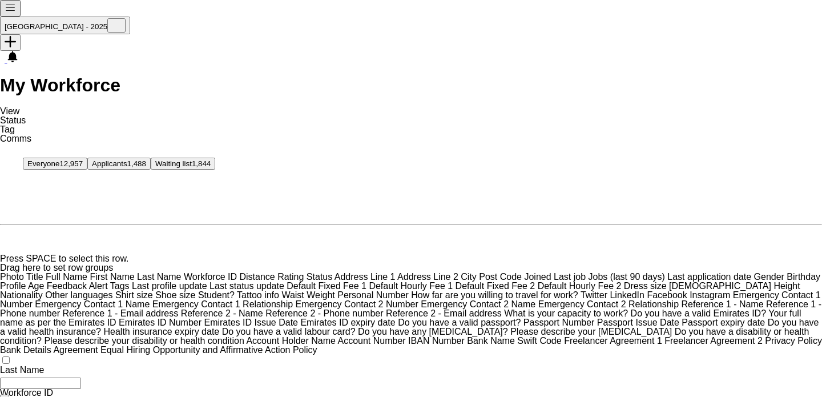
scroll to position [264, 0]
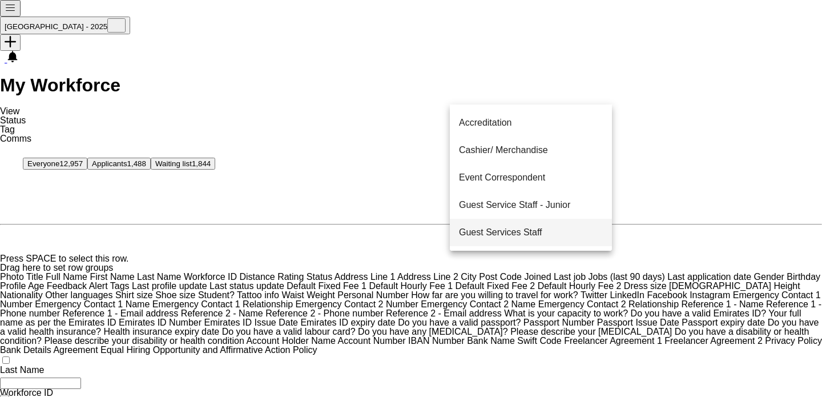
click at [546, 226] on mat-option "Guest Services Staff" at bounding box center [531, 232] width 162 height 27
click at [545, 238] on span "Guest Services Staff - Senior" at bounding box center [518, 233] width 118 height 9
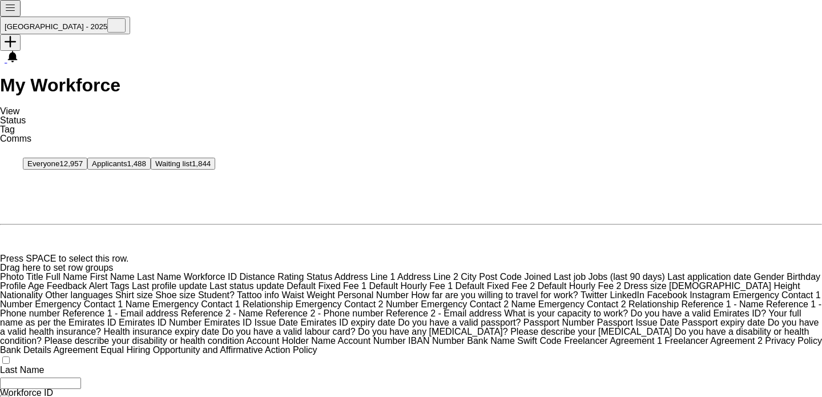
drag, startPoint x: 660, startPoint y: 208, endPoint x: 658, endPoint y: 214, distance: 6.5
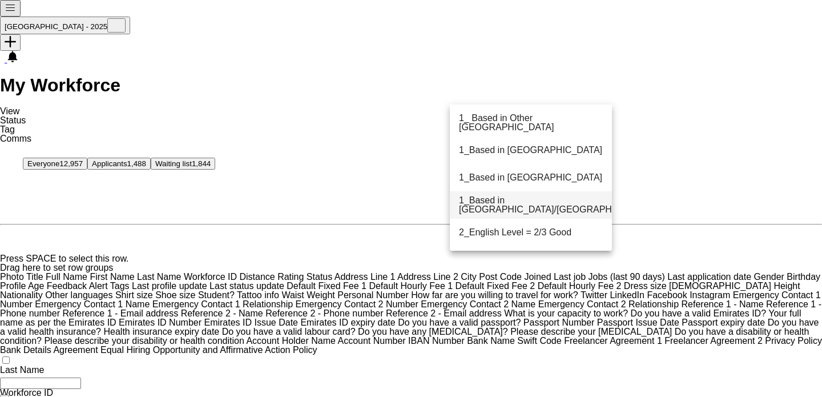
click at [535, 200] on span "1_Based in [GEOGRAPHIC_DATA]/[GEOGRAPHIC_DATA]/Ajman" at bounding box center [569, 205] width 221 height 18
click at [539, 213] on mat-option "2_English Level = 2/3 Good" at bounding box center [531, 205] width 162 height 27
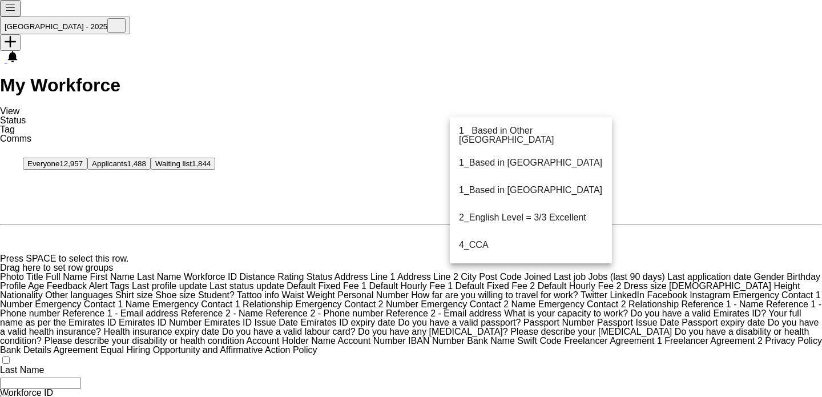
drag, startPoint x: 535, startPoint y: 362, endPoint x: 537, endPoint y: 353, distance: 8.7
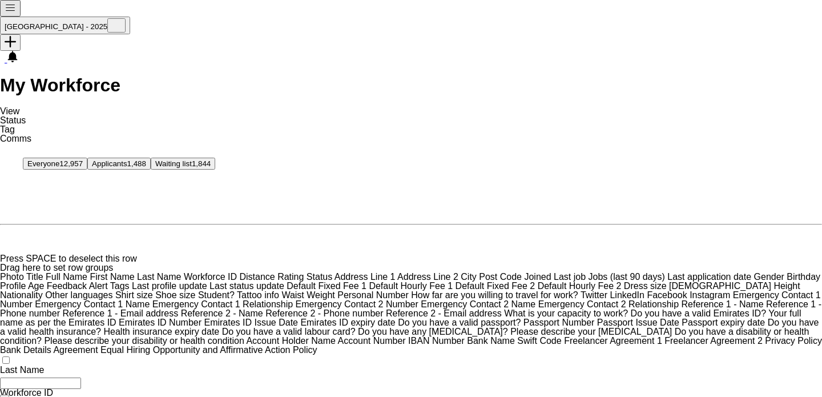
click at [26, 115] on span "Status" at bounding box center [13, 120] width 26 height 10
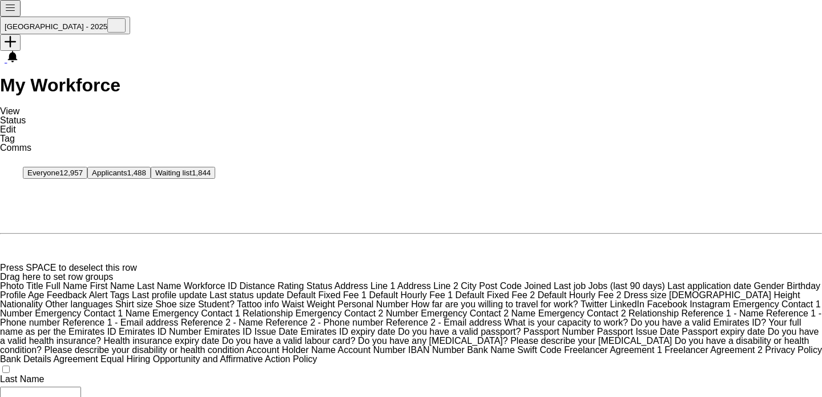
click at [78, 125] on div "Edit" at bounding box center [411, 129] width 822 height 9
click at [16, 124] on link "Edit" at bounding box center [8, 129] width 16 height 10
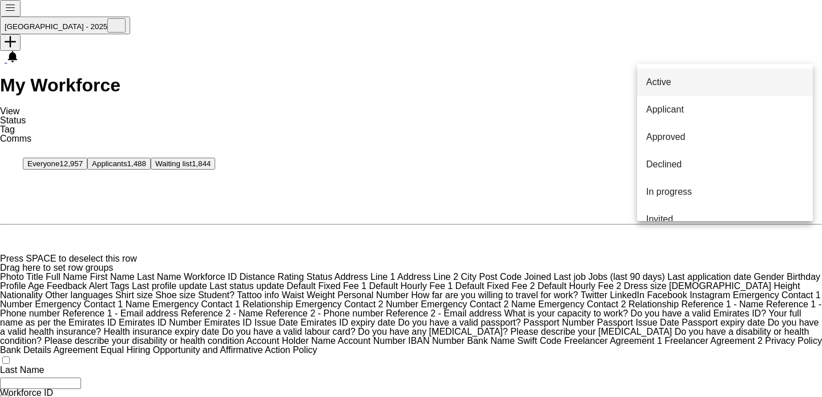
click at [671, 87] on span "Active" at bounding box center [658, 82] width 25 height 9
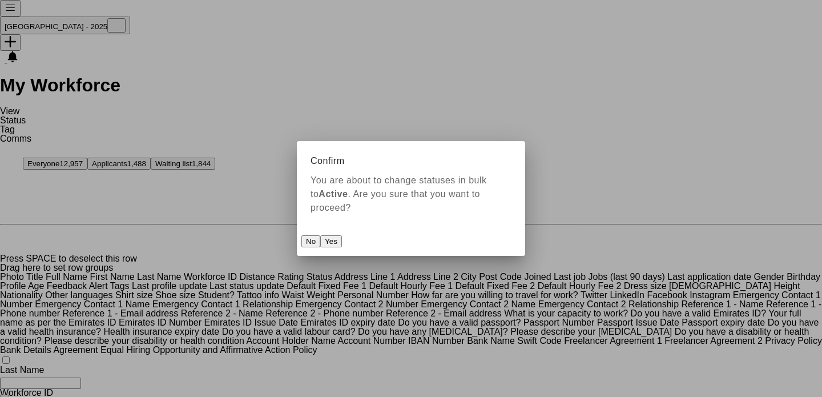
click at [342, 235] on button "Yes" at bounding box center [331, 241] width 22 height 12
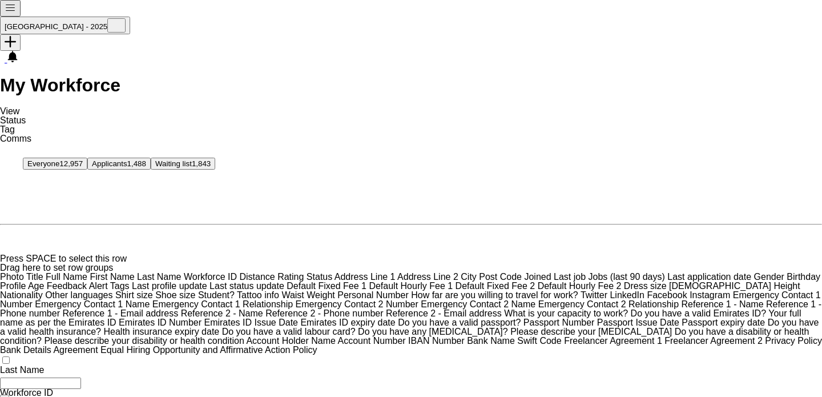
paste input "*******"
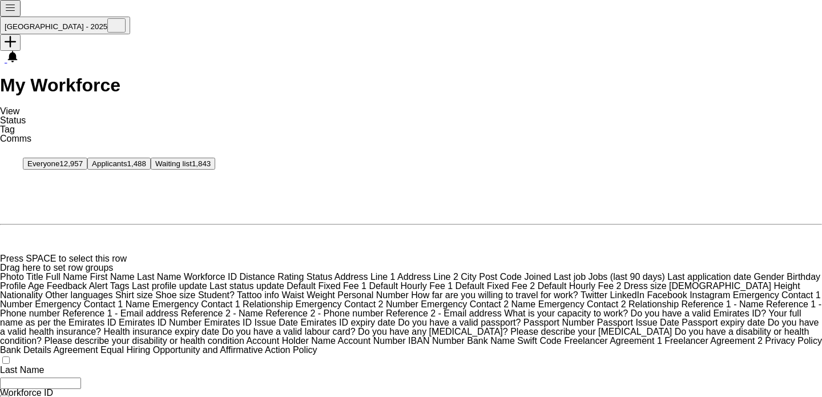
type input "*******"
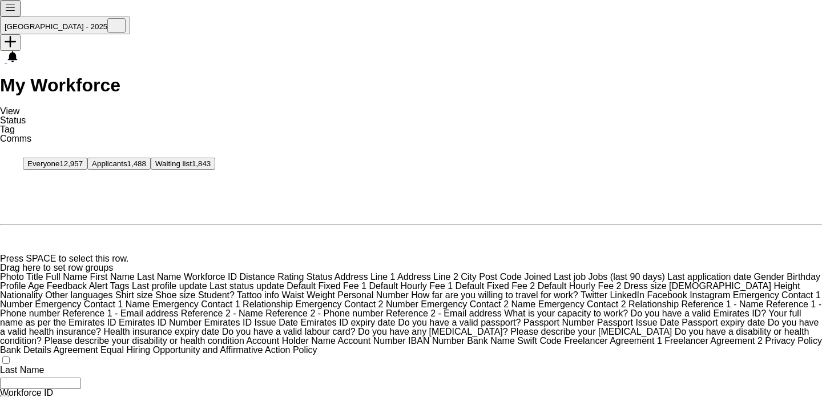
scroll to position [482, 0]
drag, startPoint x: 694, startPoint y: 107, endPoint x: 697, endPoint y: 90, distance: 16.8
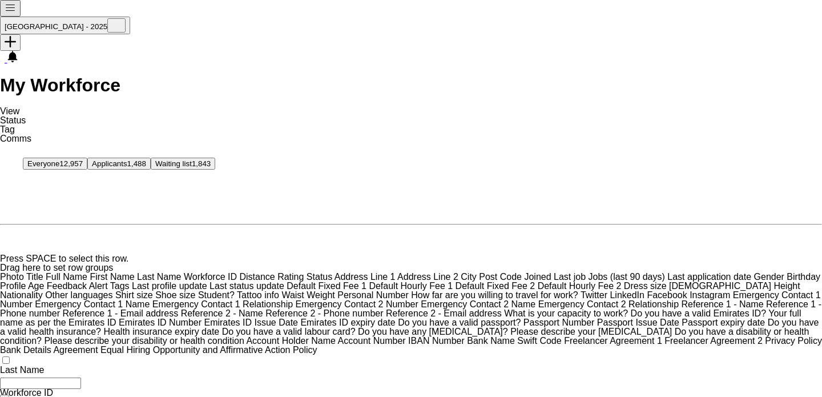
scroll to position [0, 0]
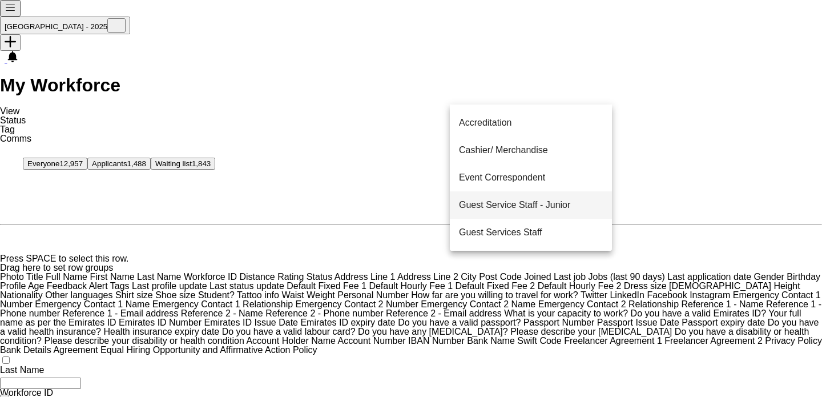
click at [565, 206] on span "Guest Service Staff - Junior" at bounding box center [514, 204] width 111 height 9
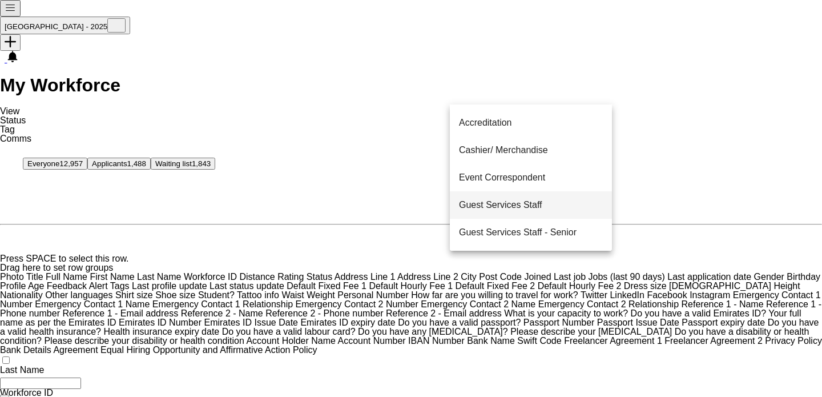
click at [558, 211] on mat-option "Guest Services Staff" at bounding box center [531, 204] width 162 height 27
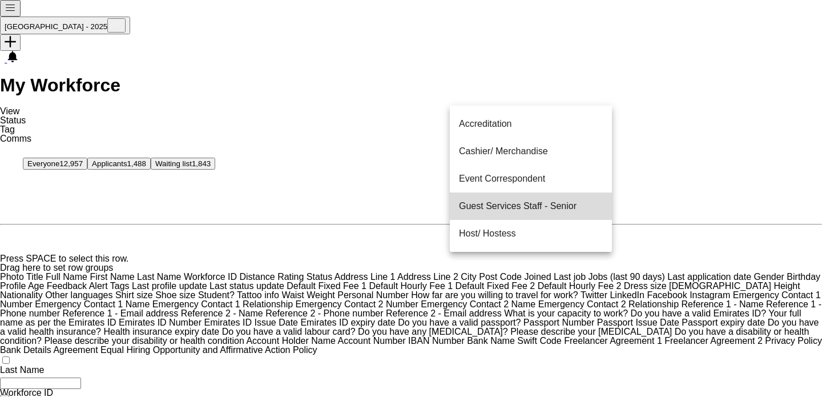
click at [560, 215] on mat-option "Guest Services Staff - Senior" at bounding box center [531, 205] width 162 height 27
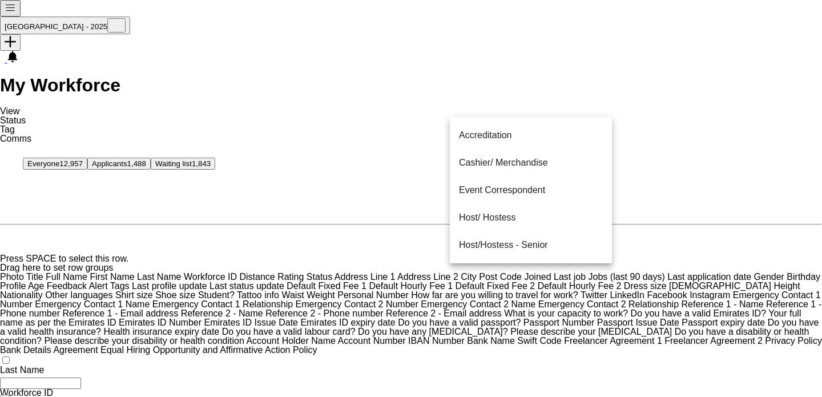
drag, startPoint x: 562, startPoint y: 288, endPoint x: 565, endPoint y: 267, distance: 20.8
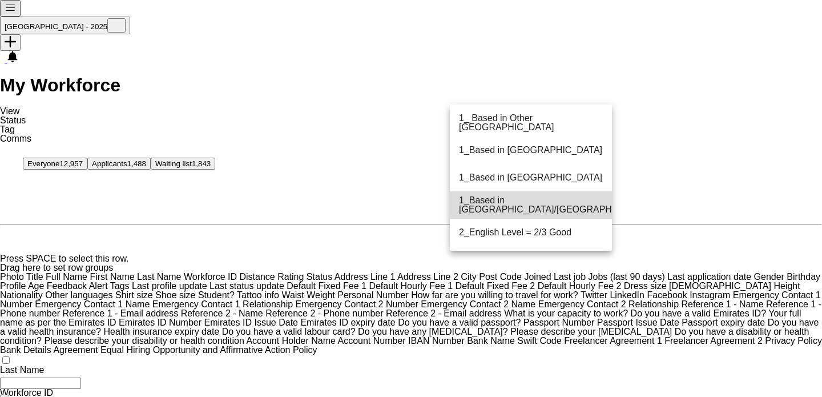
click at [566, 211] on mat-option "1_Based in [GEOGRAPHIC_DATA]/[GEOGRAPHIC_DATA]/Ajman" at bounding box center [531, 204] width 162 height 27
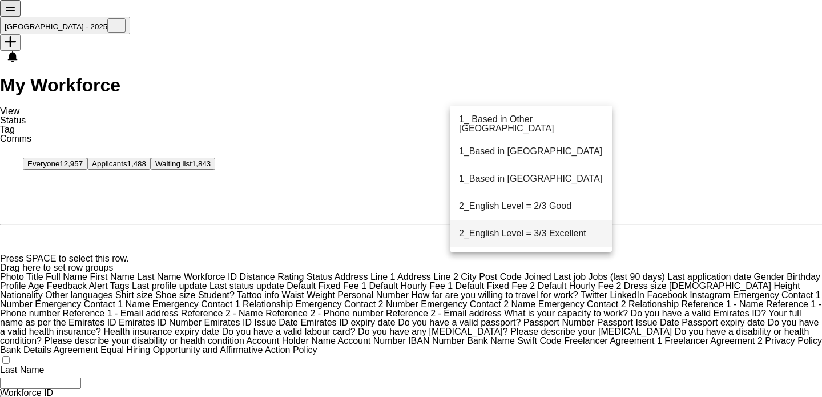
click at [563, 235] on span "2_English Level = 3/3 Excellent" at bounding box center [522, 233] width 127 height 9
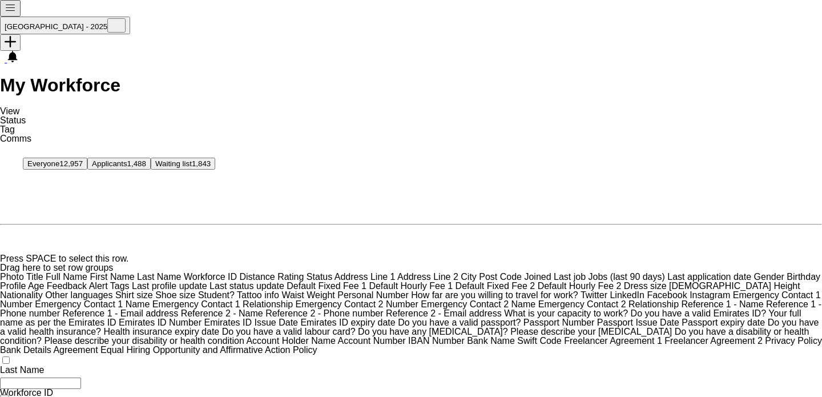
drag, startPoint x: 718, startPoint y: 103, endPoint x: 727, endPoint y: 149, distance: 47.1
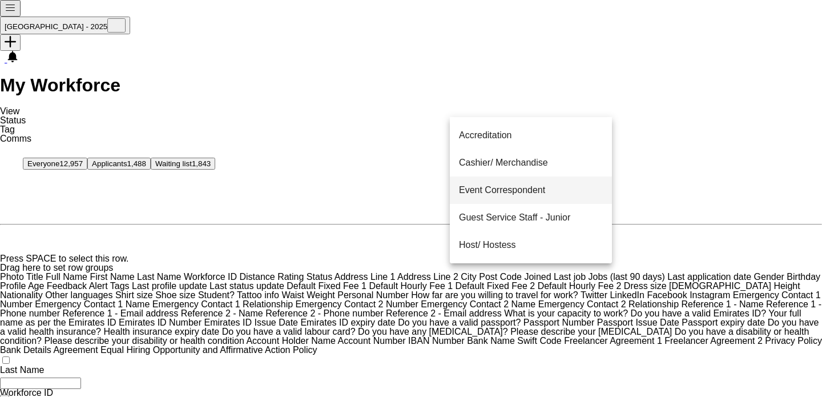
scroll to position [211, 0]
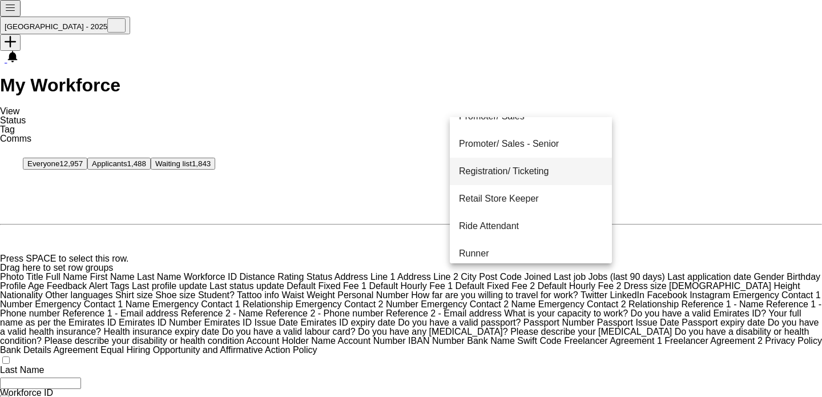
click at [536, 172] on span "Registration/ Ticketing" at bounding box center [504, 171] width 90 height 9
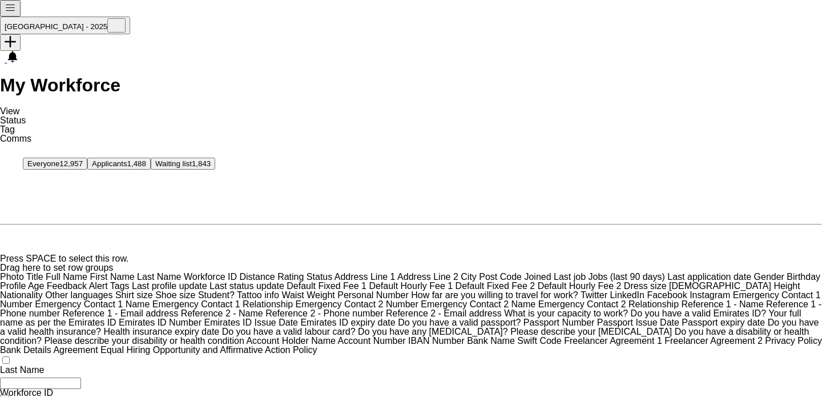
drag, startPoint x: 640, startPoint y: 13, endPoint x: 148, endPoint y: 132, distance: 506.3
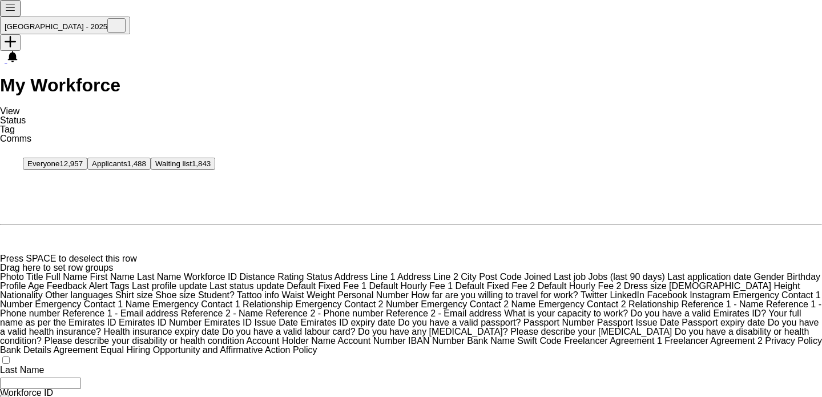
click at [26, 115] on link "Status" at bounding box center [13, 120] width 26 height 10
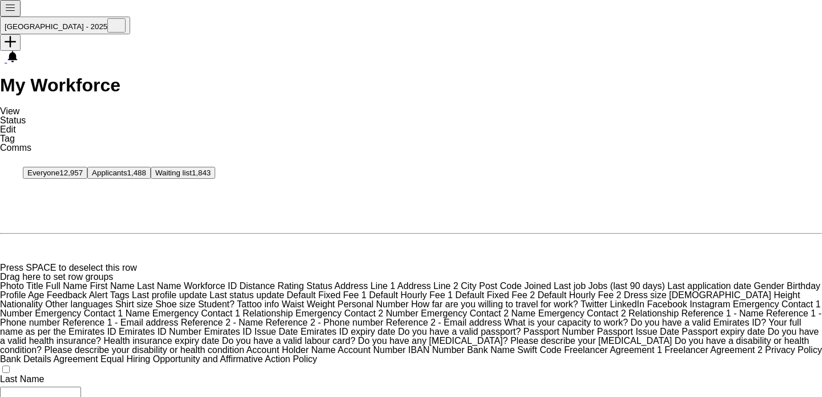
click at [16, 124] on link "Edit" at bounding box center [8, 129] width 16 height 10
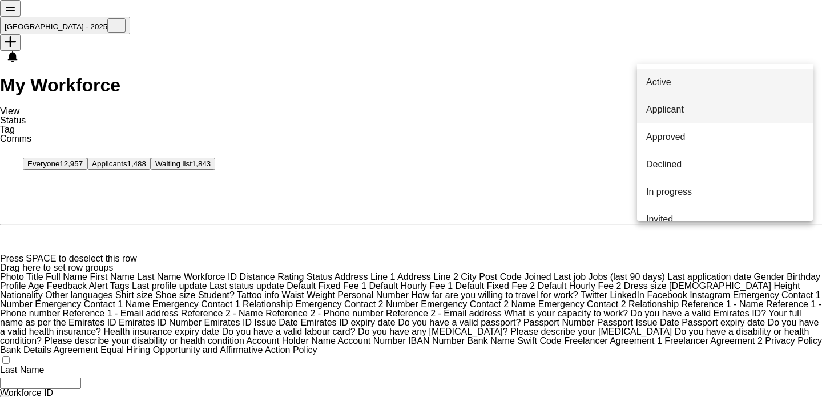
click at [701, 96] on div "Active Applicant Approved Declined In progress Invited Paused Suspended Waiting…" at bounding box center [725, 142] width 176 height 157
click at [671, 80] on span "Active" at bounding box center [658, 82] width 25 height 9
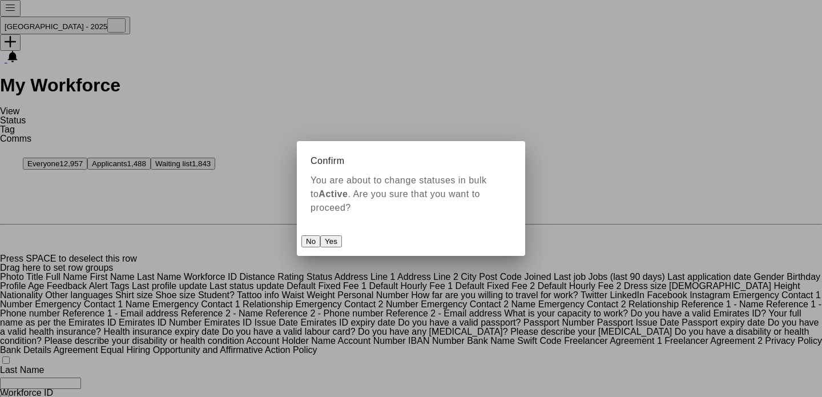
click at [342, 238] on button "Yes" at bounding box center [331, 241] width 22 height 12
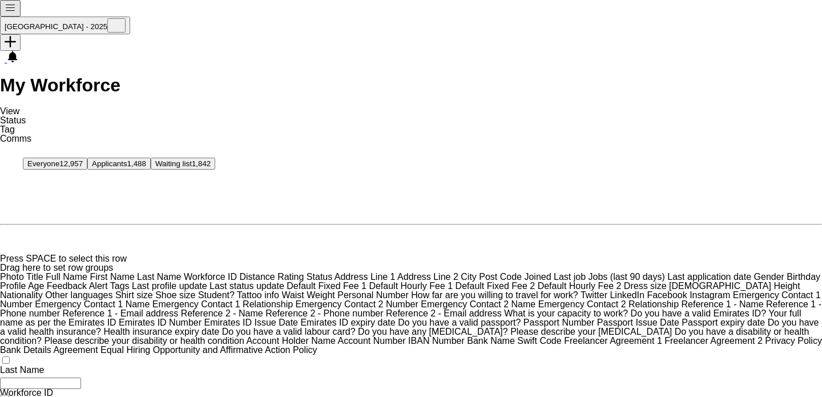
scroll to position [0, 364]
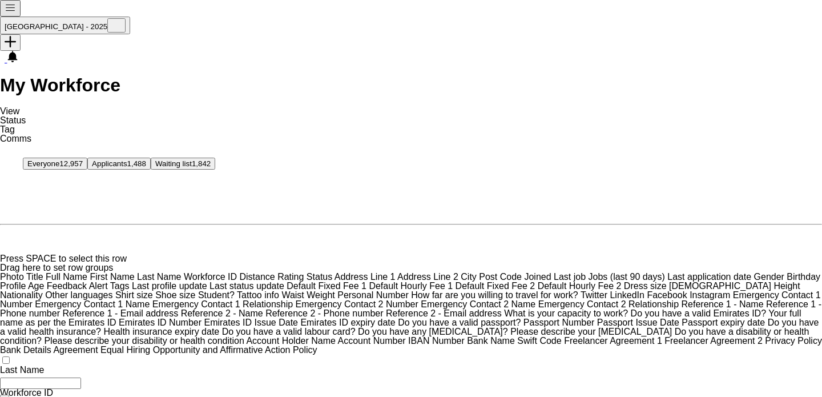
paste input "Emirates ID Number Filter Input"
type input "******"
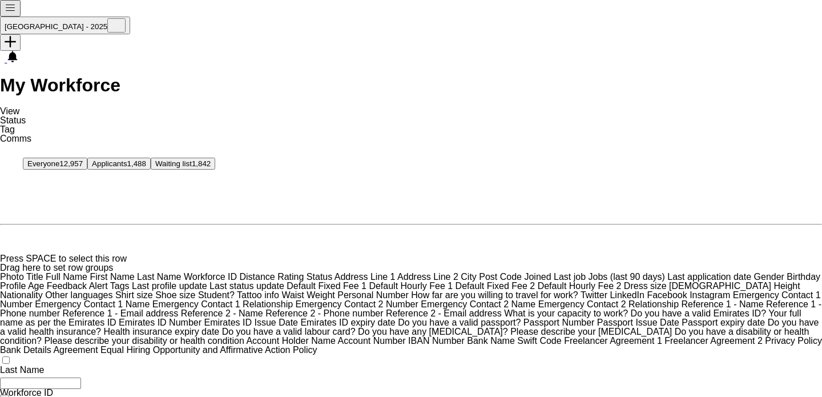
type input "*****"
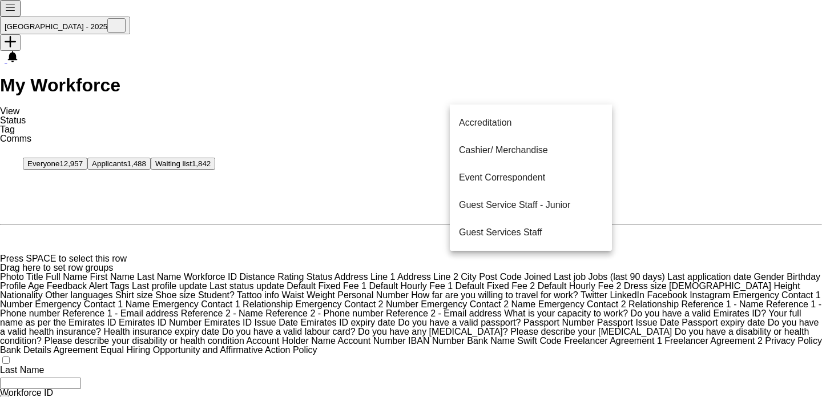
click at [542, 233] on span "Guest Services Staff" at bounding box center [500, 232] width 83 height 9
click at [548, 155] on span "Cashier/ Merchandise" at bounding box center [503, 151] width 89 height 9
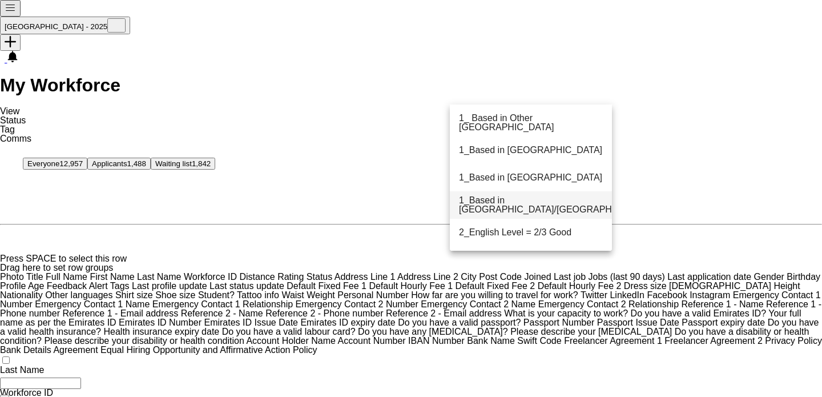
click at [550, 206] on span "1_Based in [GEOGRAPHIC_DATA]/[GEOGRAPHIC_DATA]/Ajman" at bounding box center [569, 205] width 221 height 18
drag, startPoint x: 548, startPoint y: 207, endPoint x: 551, endPoint y: 217, distance: 10.8
click at [548, 207] on span "2_English Level = 2/3 Good" at bounding box center [515, 205] width 112 height 9
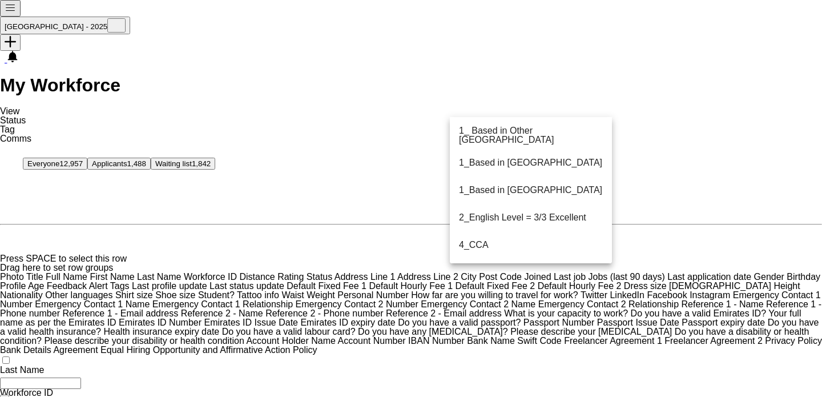
drag, startPoint x: 554, startPoint y: 309, endPoint x: 604, endPoint y: 124, distance: 191.7
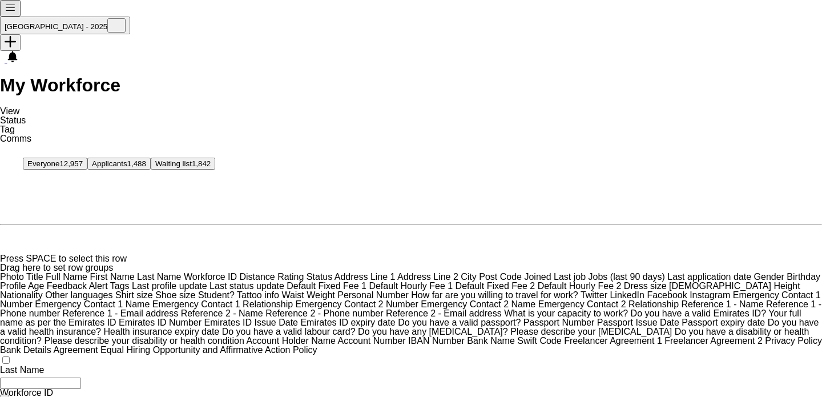
click at [26, 115] on span "Status" at bounding box center [13, 120] width 26 height 10
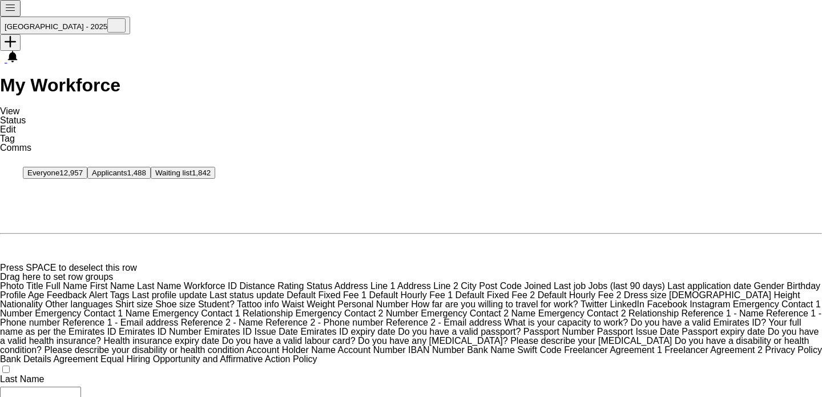
click at [16, 124] on link "Edit" at bounding box center [8, 129] width 16 height 10
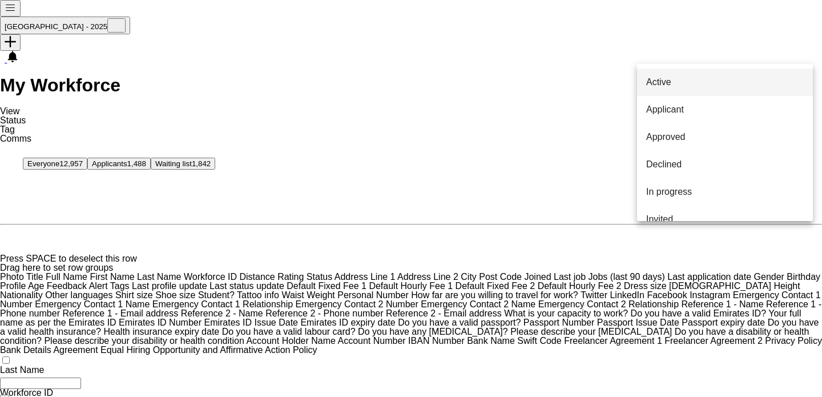
click at [671, 78] on span "Active" at bounding box center [658, 82] width 25 height 9
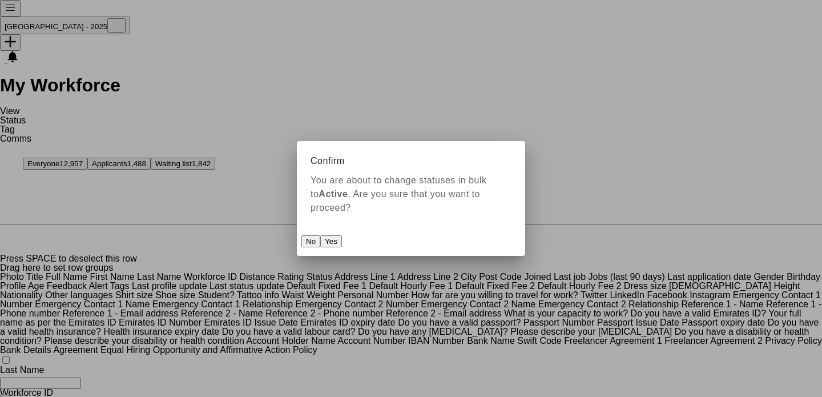
click at [342, 235] on button "Yes" at bounding box center [331, 241] width 22 height 12
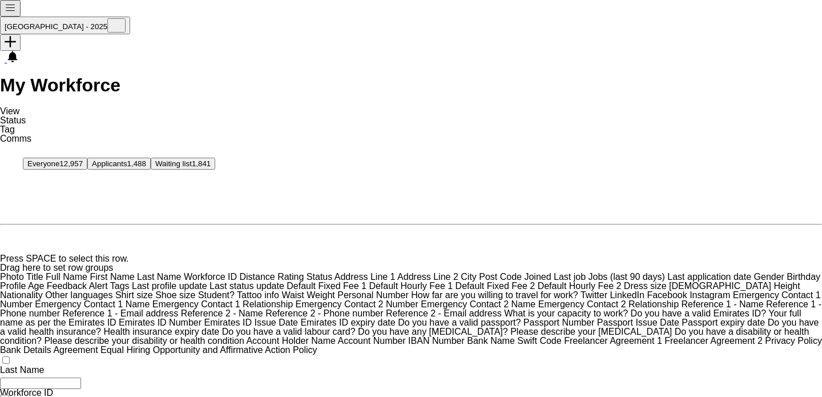
paste input "*******"
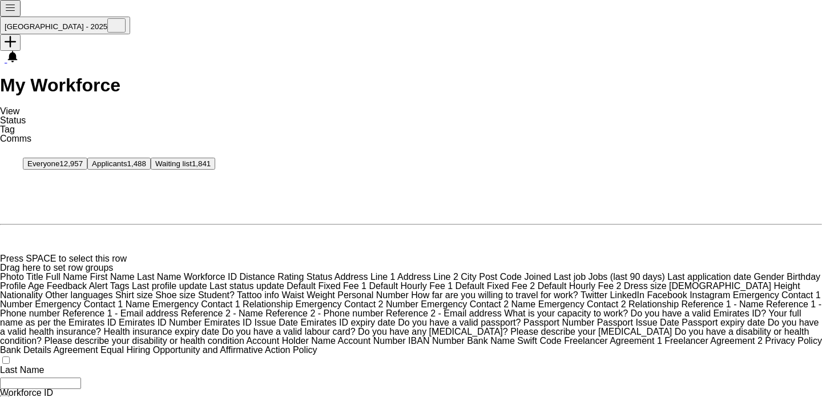
paste input "Emirates ID Number Filter Input"
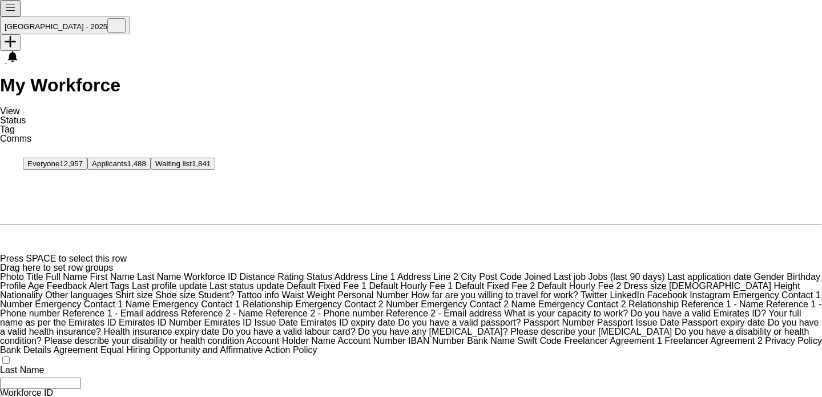
drag, startPoint x: 649, startPoint y: 17, endPoint x: 215, endPoint y: 3, distance: 434.0
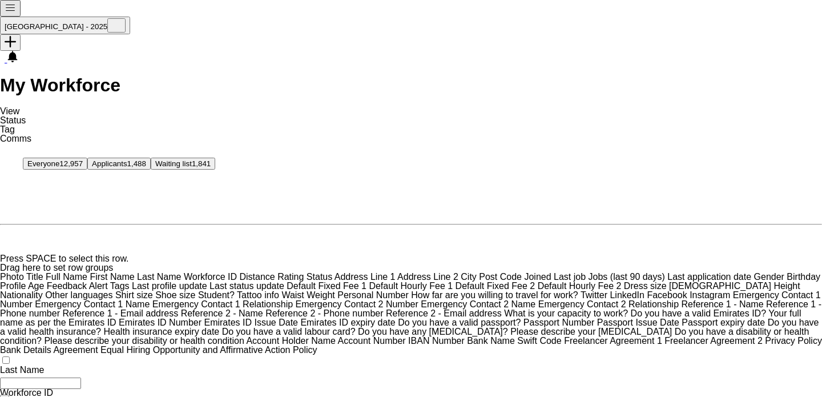
paste input "Emirates ID Number Filter Input"
type input "*******"
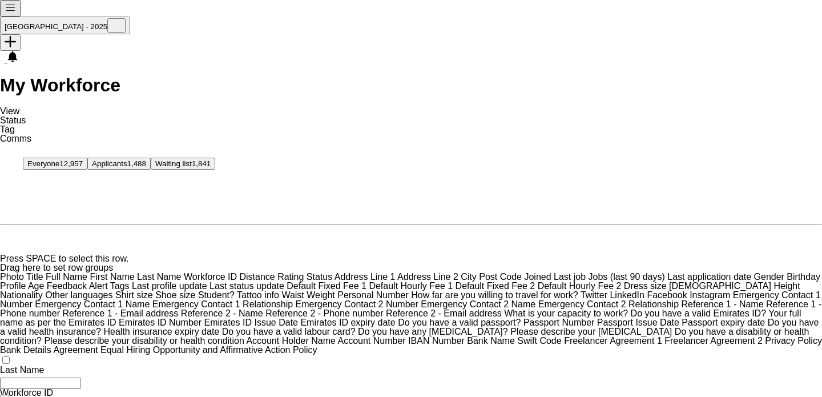
scroll to position [366, 0]
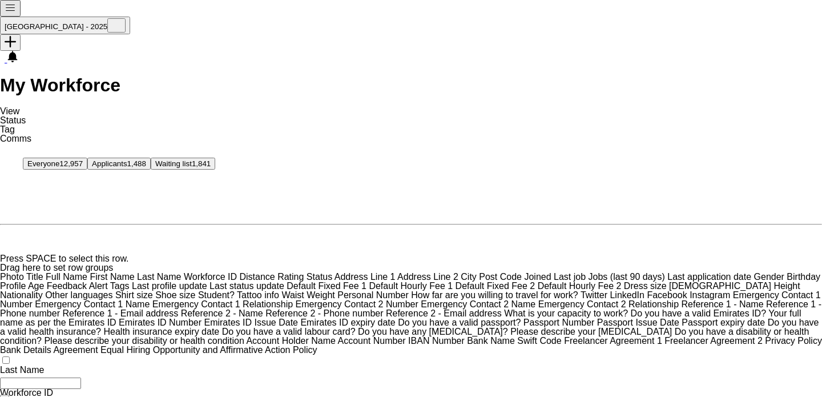
scroll to position [219, 0]
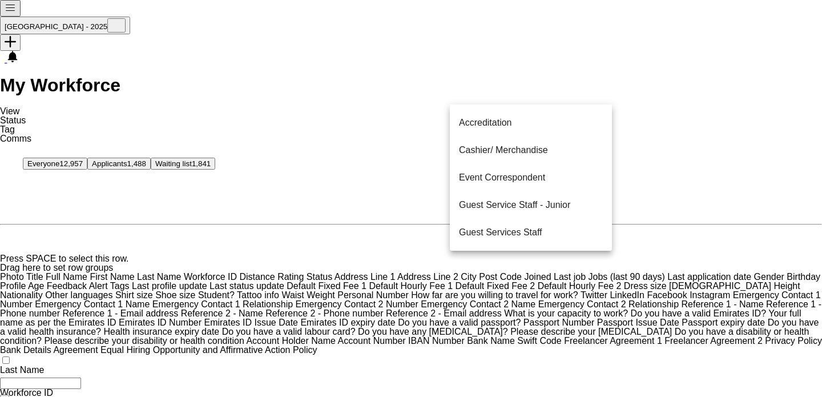
click at [551, 225] on mat-option "Guest Services Staff" at bounding box center [531, 232] width 162 height 27
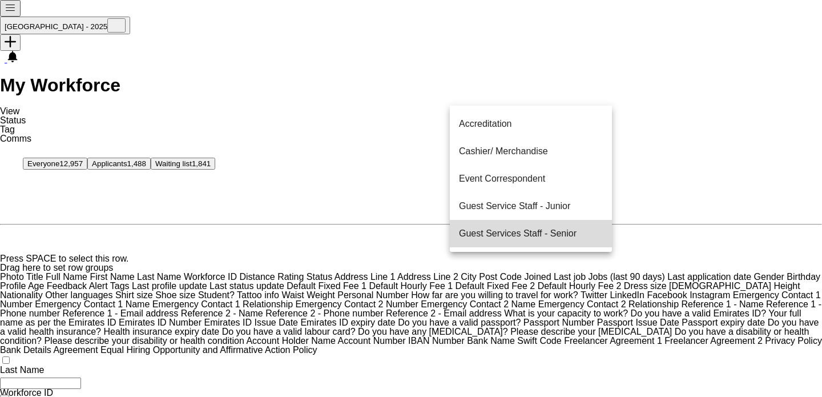
click at [560, 236] on span "Guest Services Staff - Senior" at bounding box center [518, 233] width 118 height 9
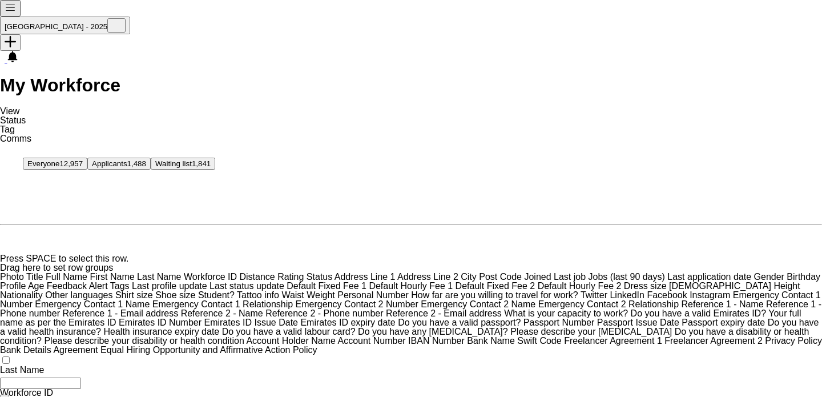
drag, startPoint x: 600, startPoint y: 140, endPoint x: 586, endPoint y: 180, distance: 41.7
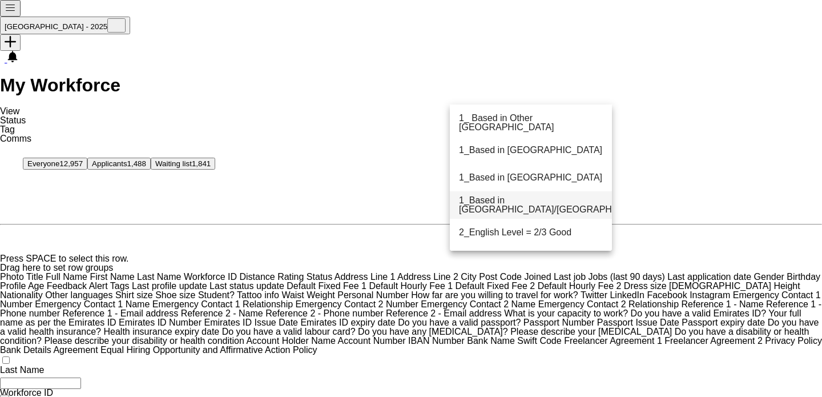
click at [556, 211] on mat-option "1_Based in [GEOGRAPHIC_DATA]/[GEOGRAPHIC_DATA]/Ajman" at bounding box center [531, 204] width 162 height 27
click at [559, 215] on mat-option "2_English Level = 2/3 Good" at bounding box center [531, 205] width 162 height 27
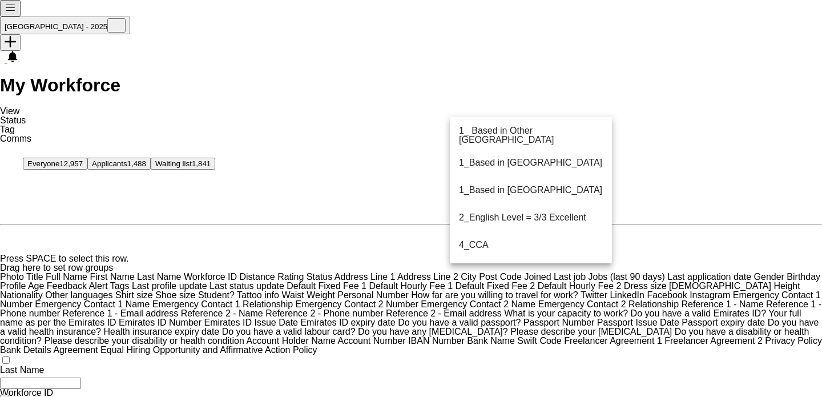
drag, startPoint x: 583, startPoint y: 301, endPoint x: 603, endPoint y: 162, distance: 140.2
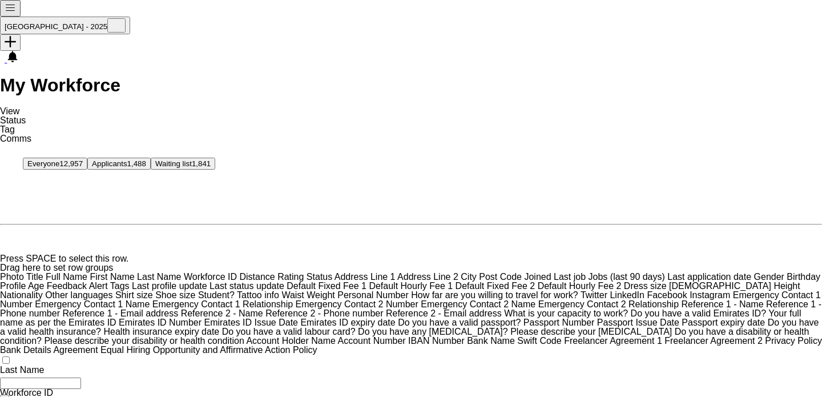
click at [26, 115] on link "Status" at bounding box center [13, 120] width 26 height 10
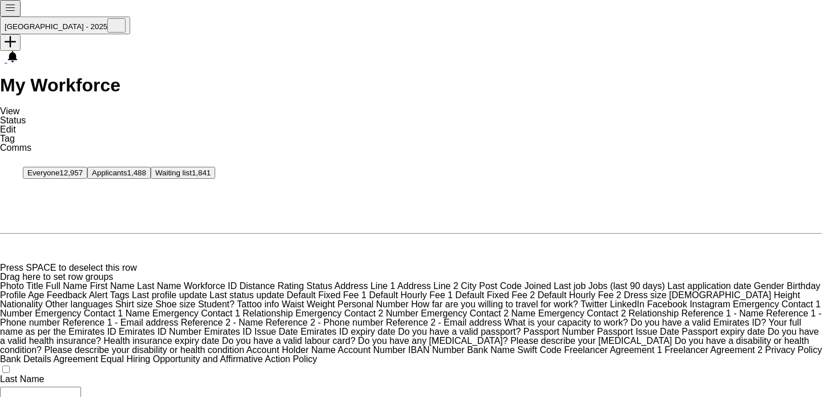
click at [16, 124] on link "Edit" at bounding box center [8, 129] width 16 height 10
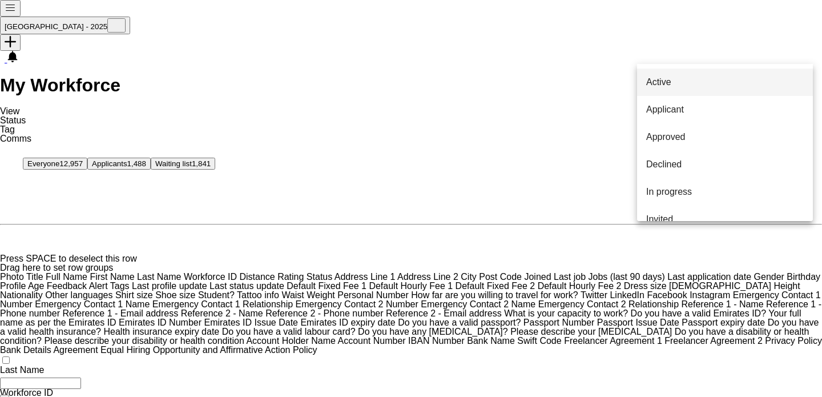
click at [671, 78] on span "Active" at bounding box center [658, 82] width 25 height 9
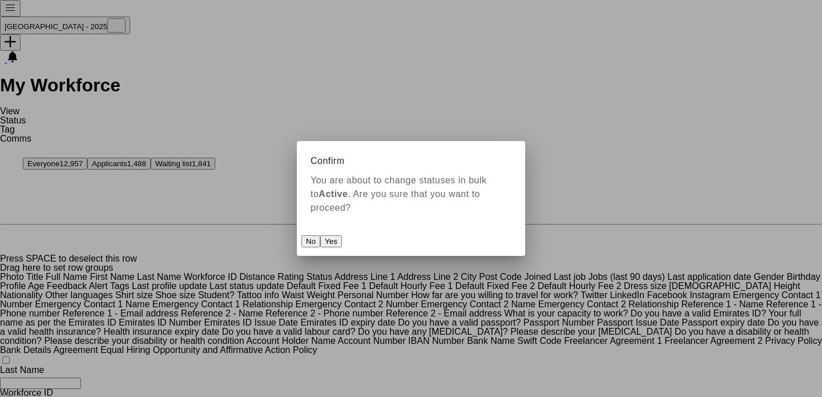
click at [512, 227] on div "Confirm You are about to change statuses in bulk to Active . Are you sure that …" at bounding box center [411, 198] width 228 height 115
click at [342, 235] on button "Yes" at bounding box center [331, 241] width 22 height 12
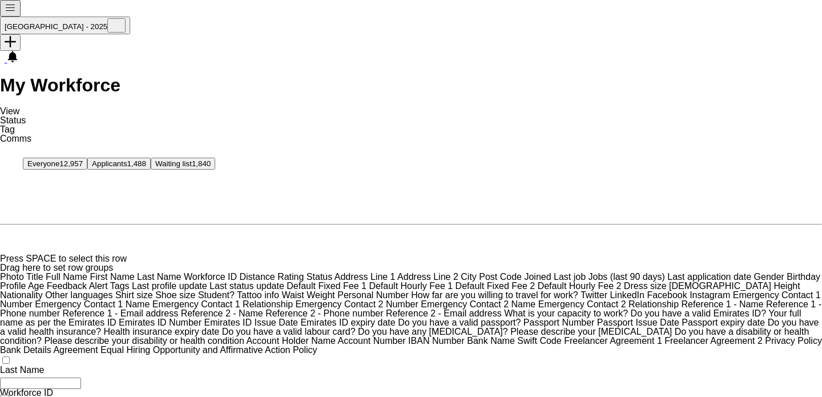
scroll to position [375, 0]
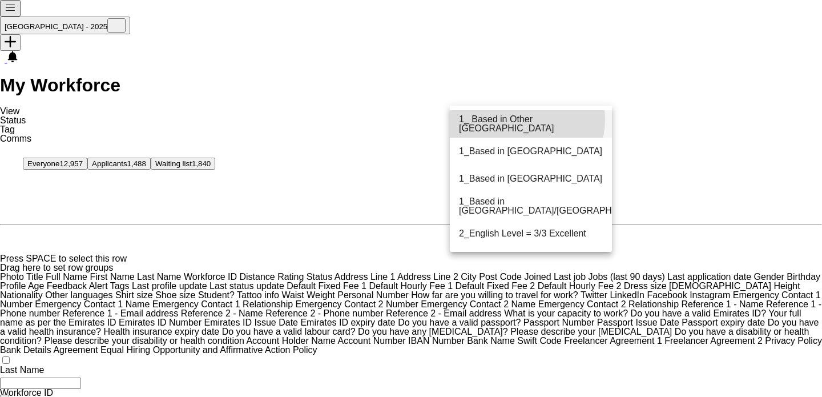
click at [520, 119] on span "1_ Based in Other [GEOGRAPHIC_DATA]" at bounding box center [531, 124] width 144 height 18
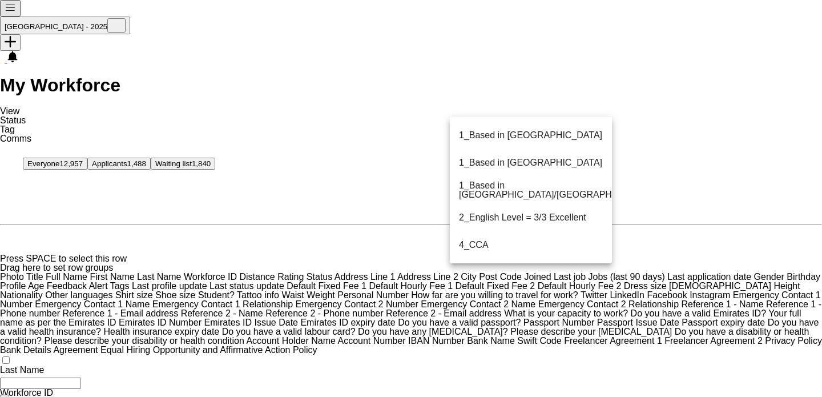
drag, startPoint x: 593, startPoint y: 286, endPoint x: 604, endPoint y: 230, distance: 57.1
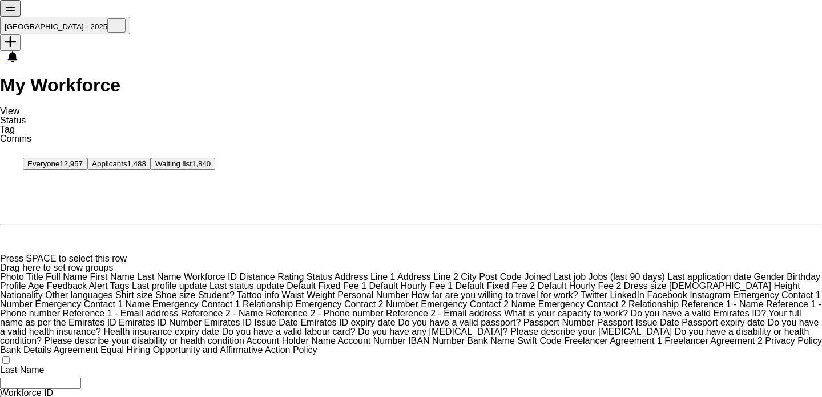
drag, startPoint x: 683, startPoint y: 56, endPoint x: 712, endPoint y: 61, distance: 29.6
copy span "567364089"
